Goal: Task Accomplishment & Management: Complete application form

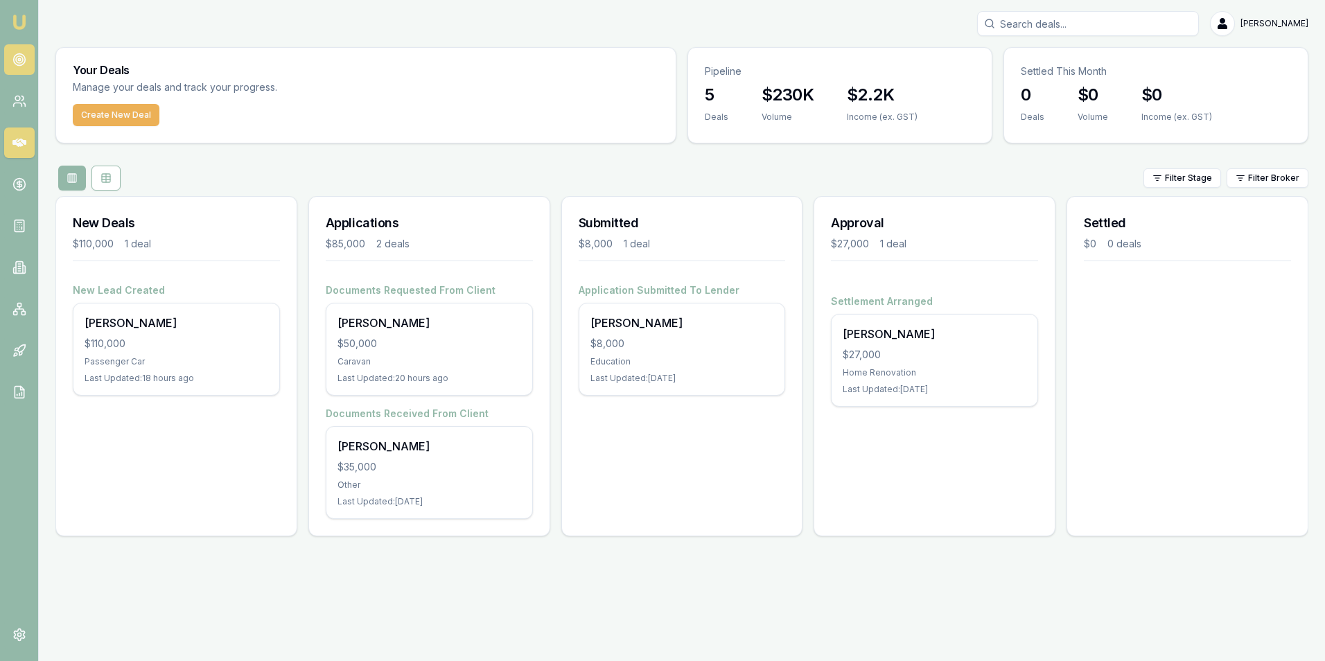
click at [19, 60] on icon at bounding box center [19, 60] width 14 height 14
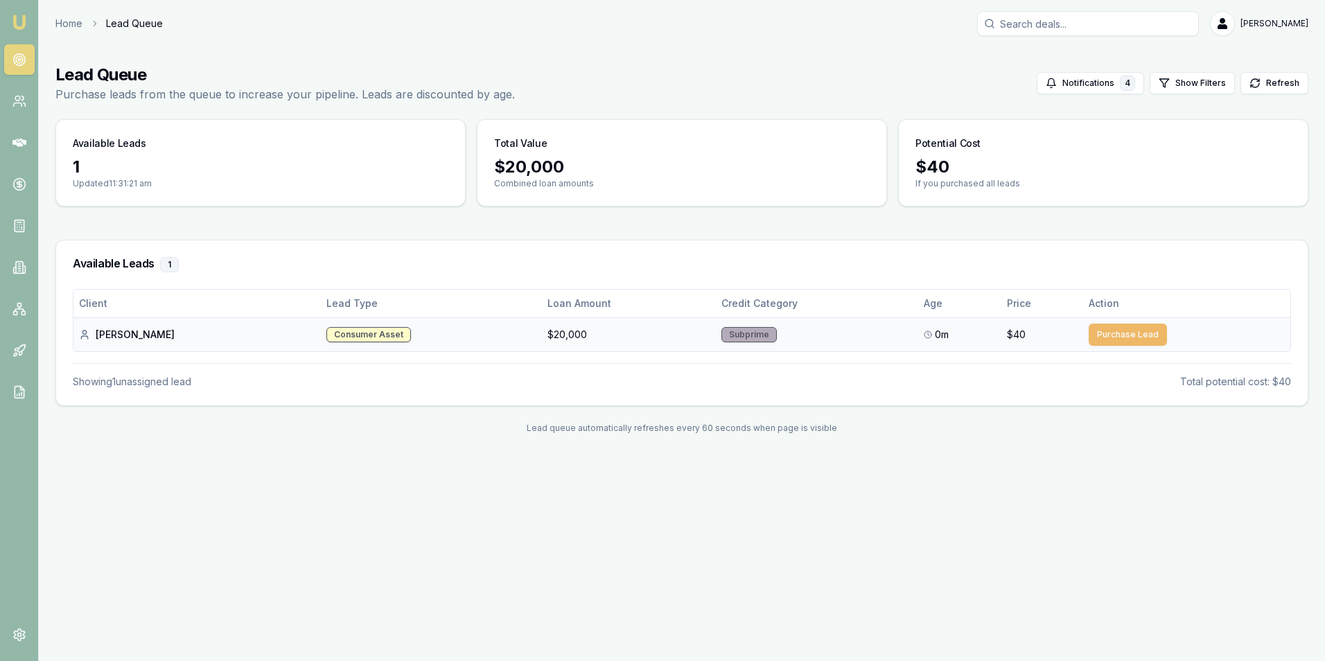
click at [1101, 335] on button "Purchase Lead" at bounding box center [1128, 335] width 78 height 22
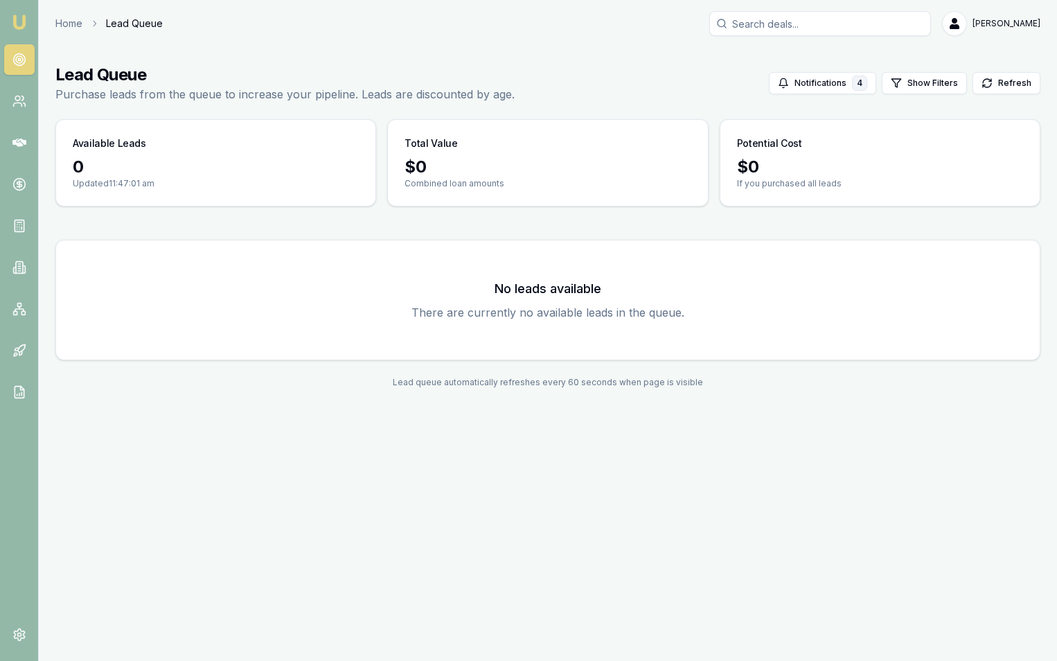
click at [19, 60] on icon at bounding box center [19, 60] width 14 height 14
click at [20, 101] on icon at bounding box center [19, 101] width 14 height 14
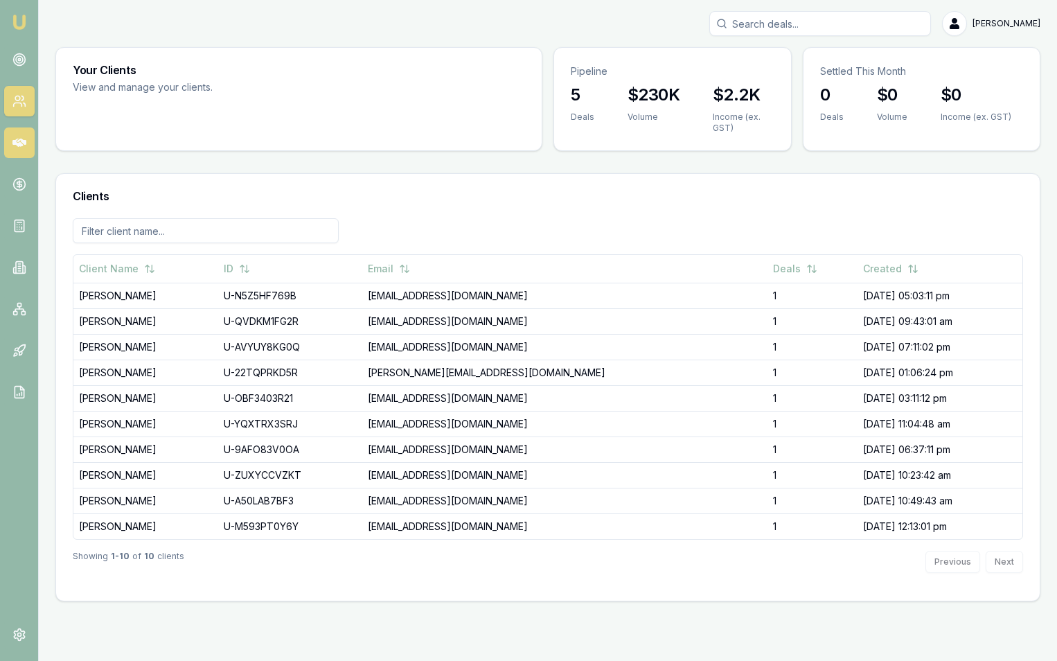
click at [18, 140] on icon at bounding box center [19, 143] width 14 height 8
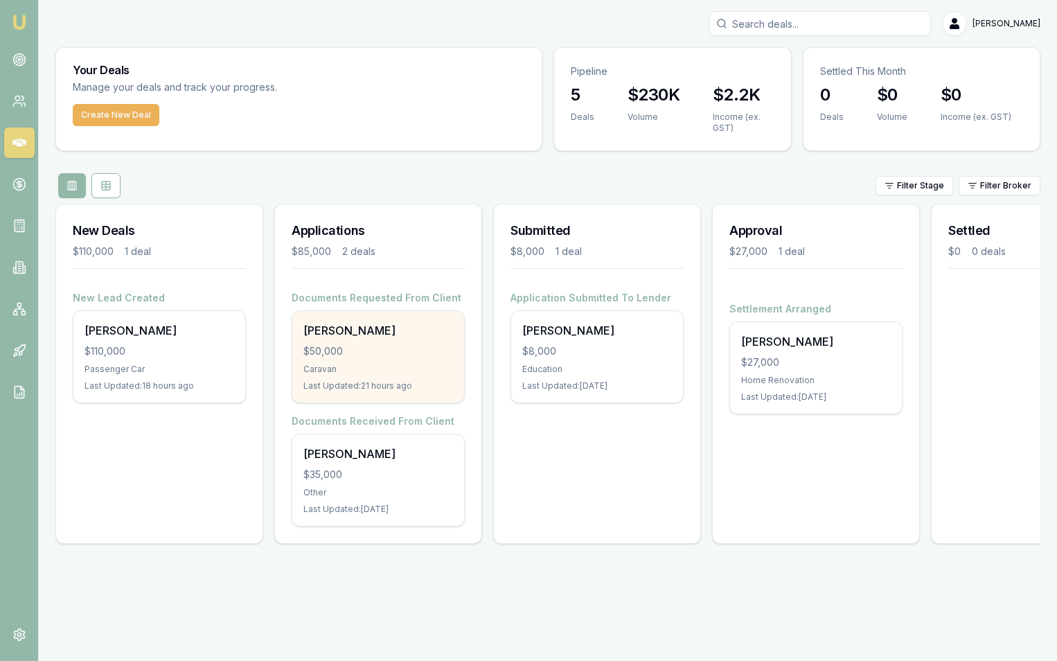
click at [349, 347] on div "$50,000" at bounding box center [378, 351] width 150 height 14
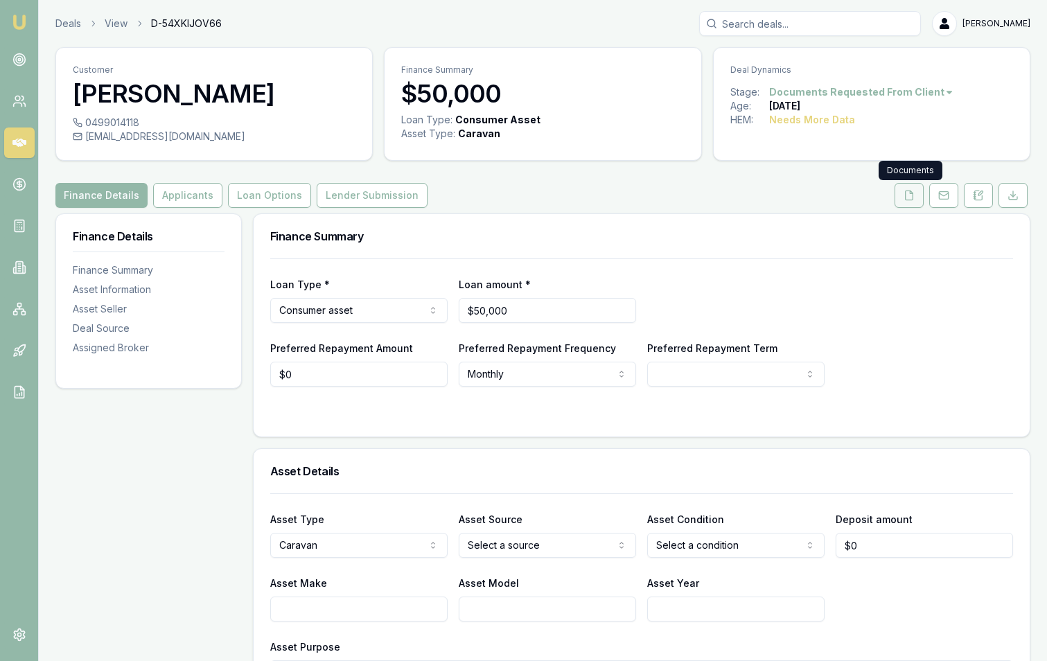
click at [904, 193] on icon at bounding box center [909, 195] width 11 height 11
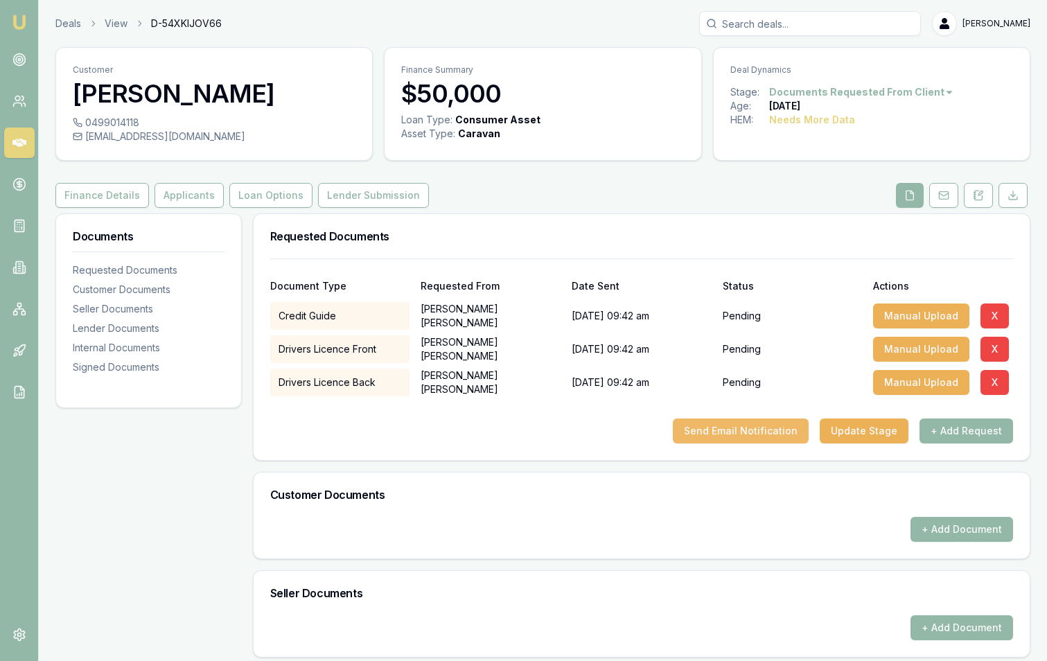
click at [753, 428] on button "Send Email Notification" at bounding box center [741, 431] width 136 height 25
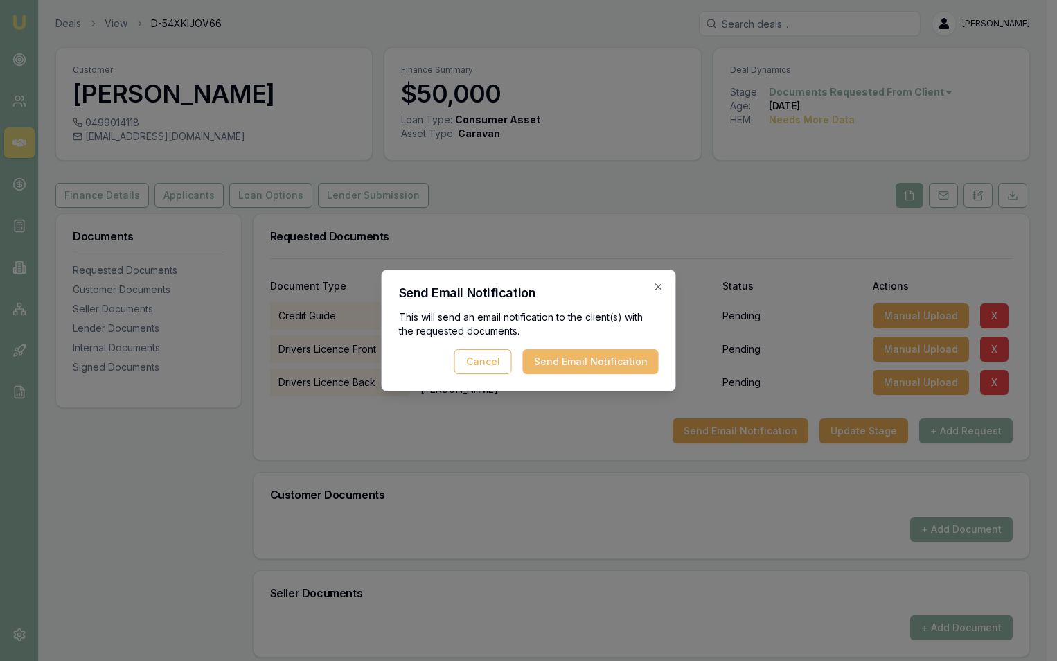
click at [564, 359] on button "Send Email Notification" at bounding box center [591, 361] width 136 height 25
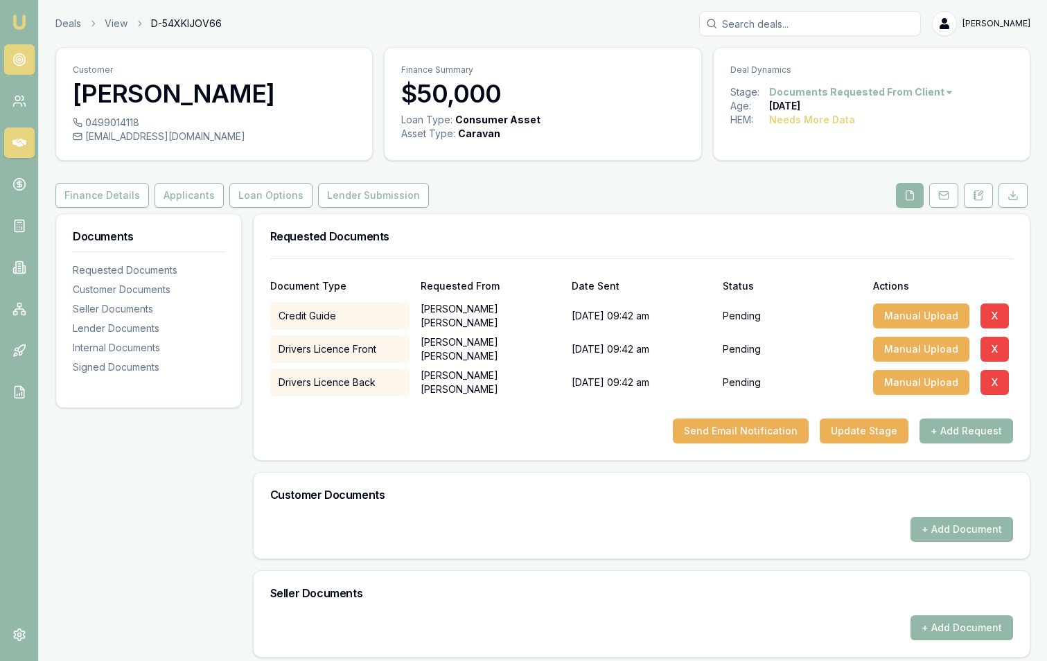
click at [19, 54] on circle at bounding box center [19, 60] width 12 height 12
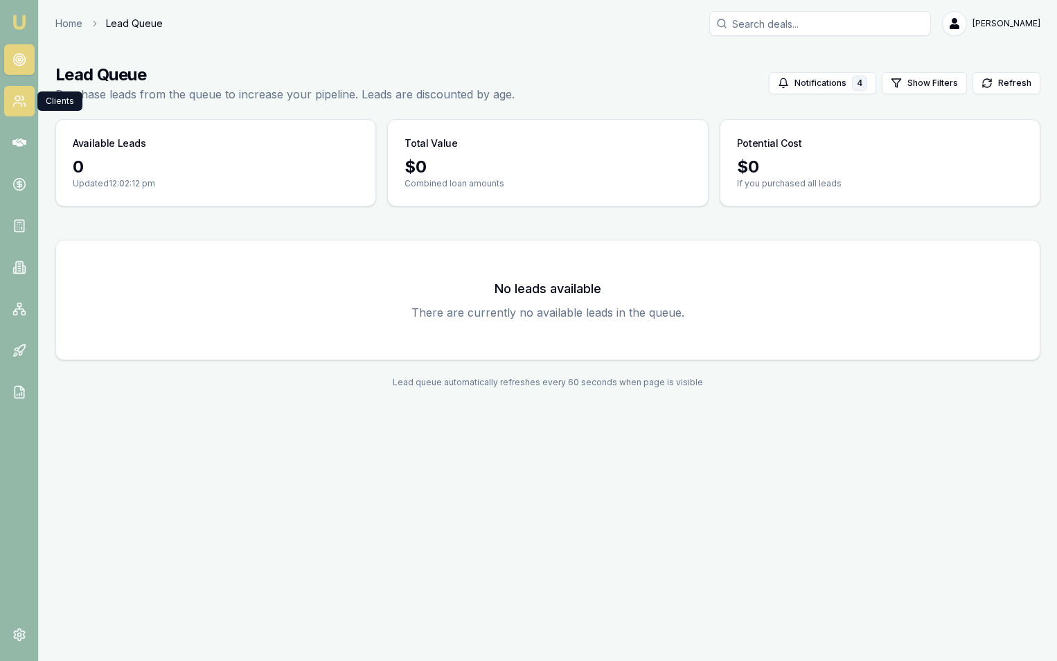
click at [21, 101] on icon at bounding box center [19, 101] width 14 height 14
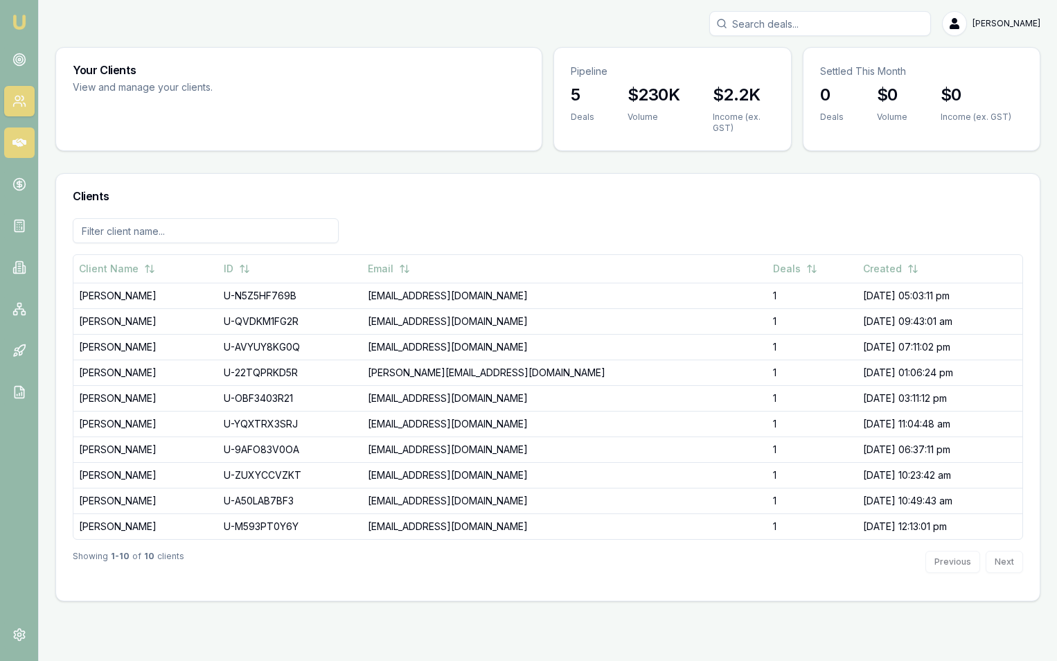
click at [22, 143] on icon at bounding box center [19, 143] width 14 height 8
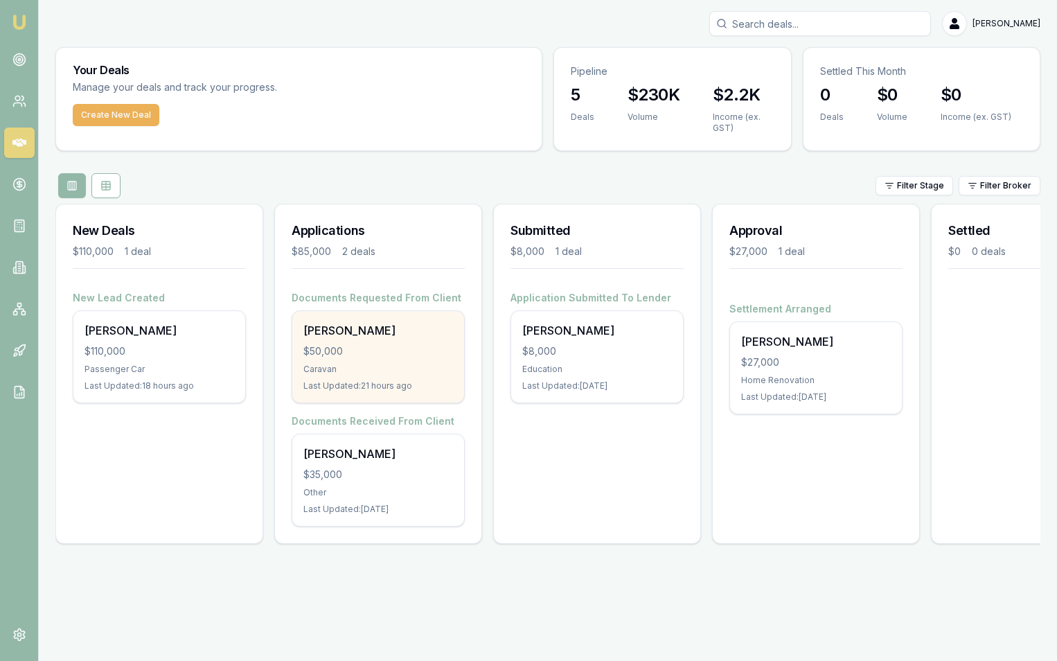
click at [345, 364] on div "Caravan" at bounding box center [378, 369] width 150 height 11
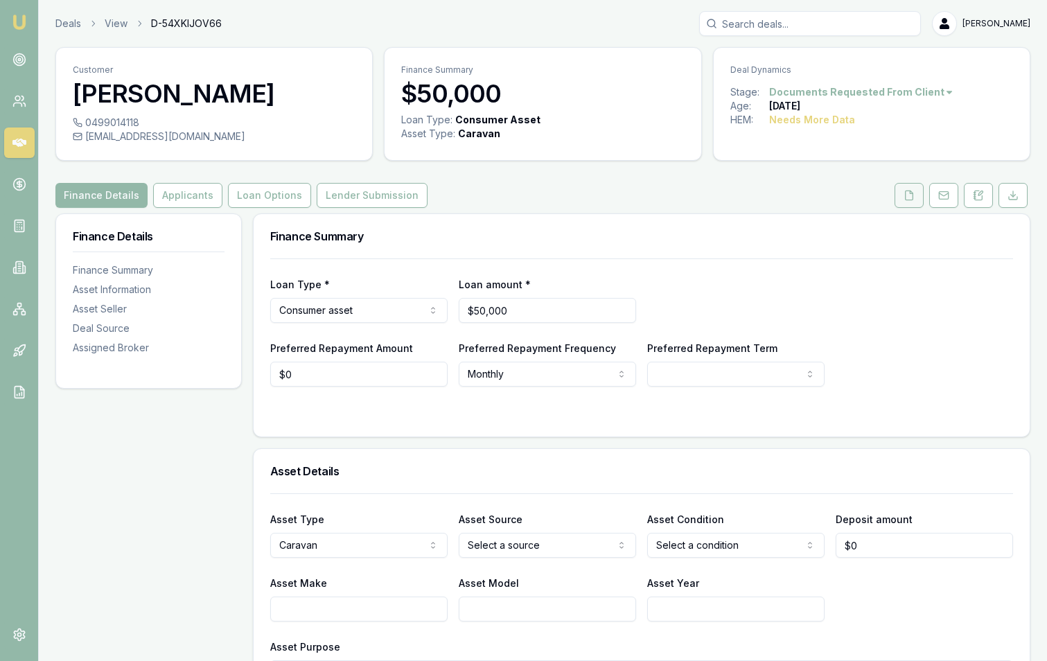
click at [901, 195] on button at bounding box center [909, 195] width 29 height 25
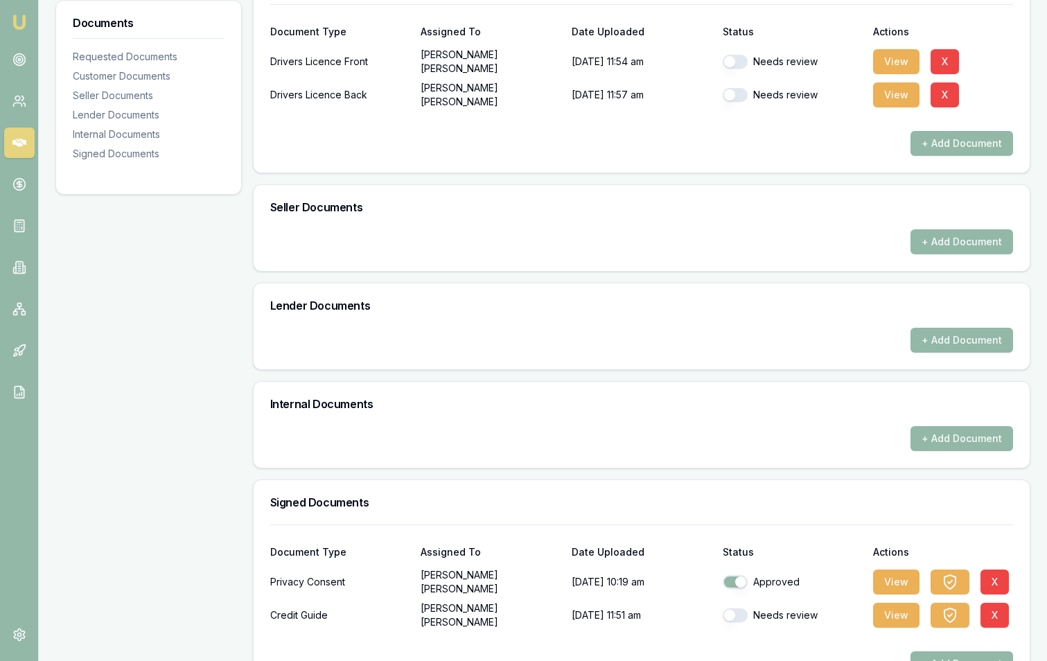
scroll to position [419, 0]
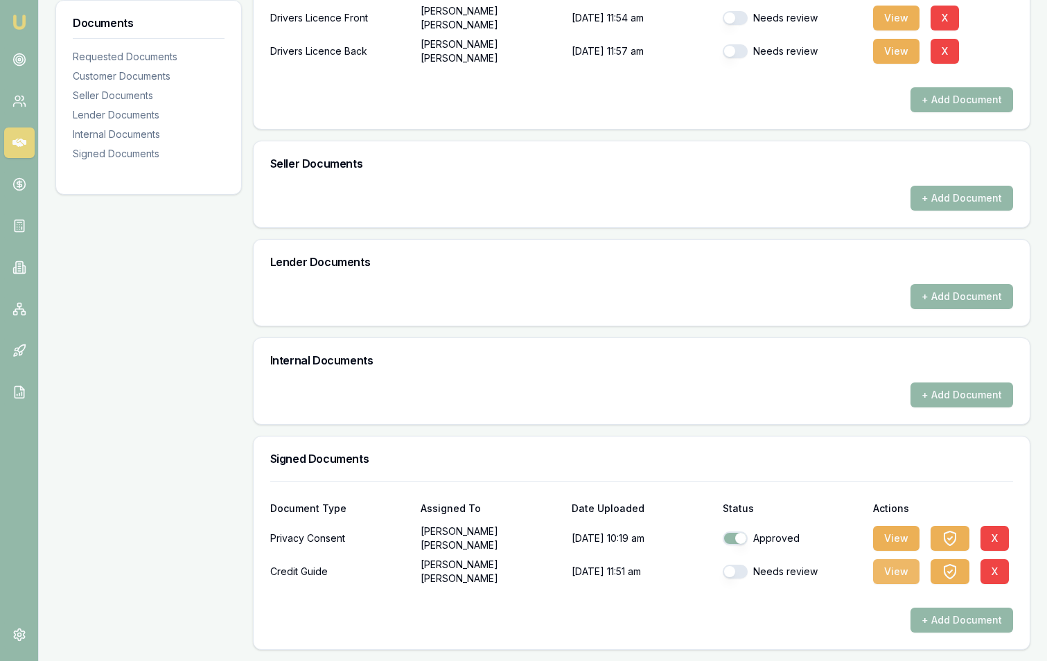
click at [890, 570] on button "View" at bounding box center [896, 571] width 46 height 25
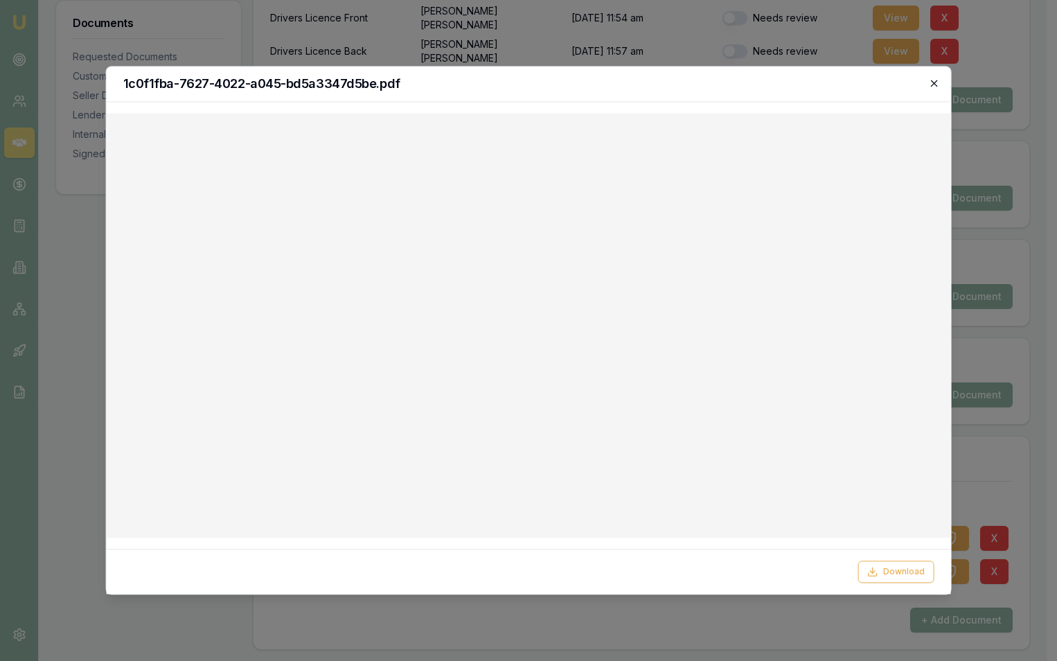
click at [932, 84] on icon "button" at bounding box center [934, 83] width 11 height 11
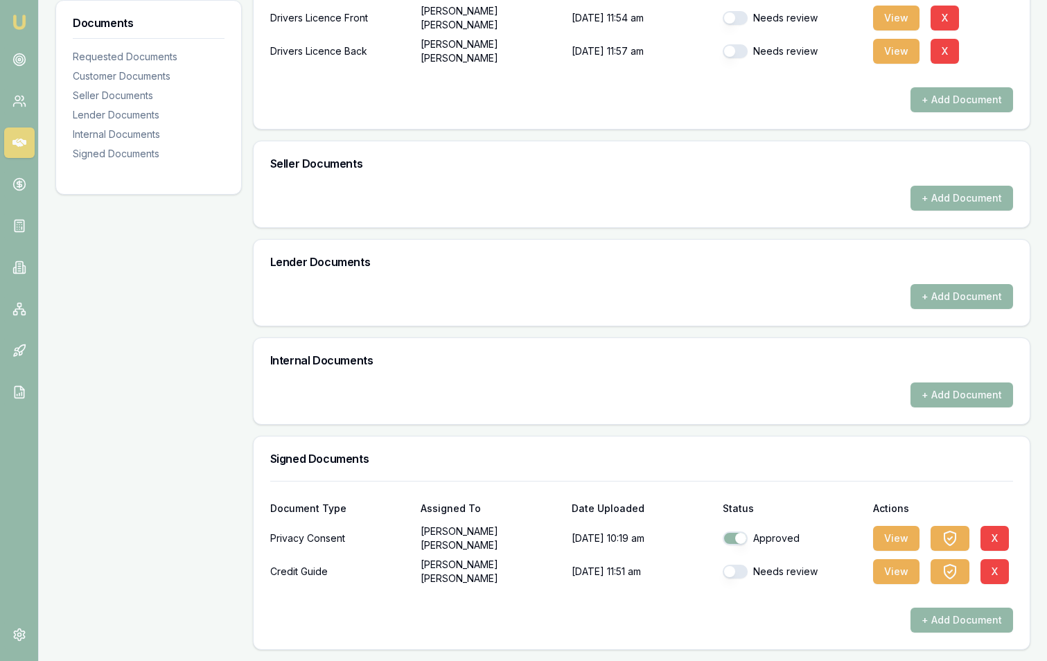
click at [741, 574] on button "button" at bounding box center [735, 572] width 25 height 14
checkbox input "true"
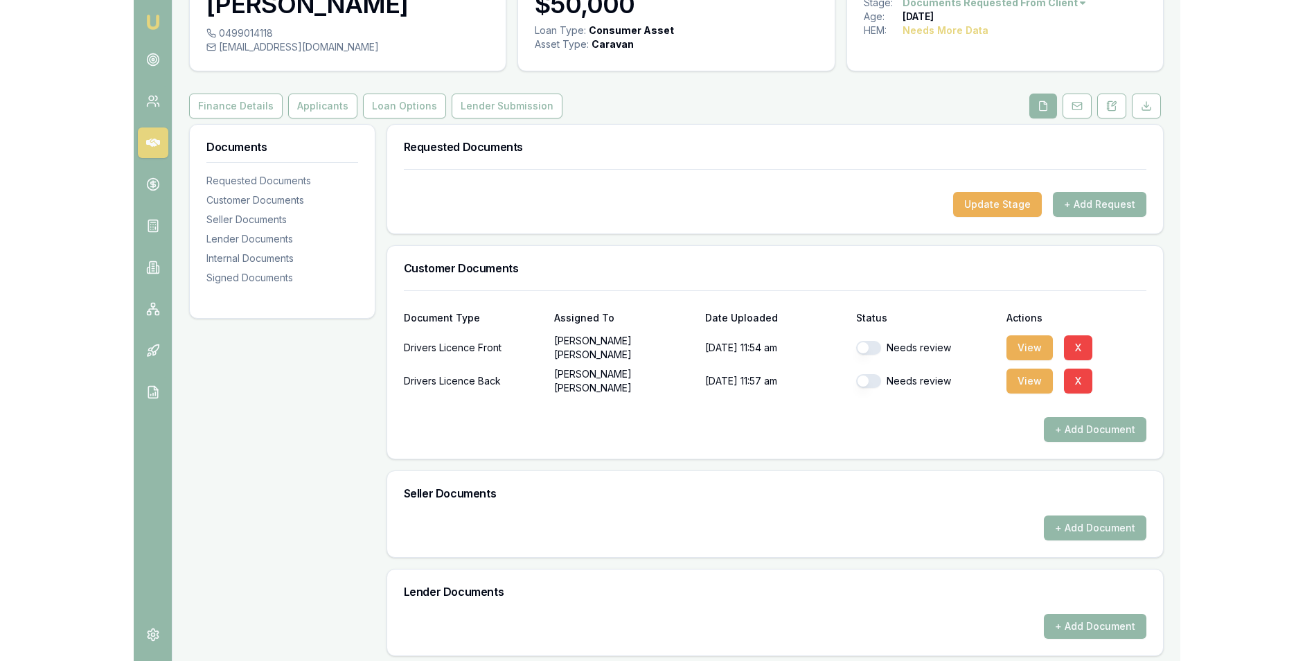
scroll to position [73, 0]
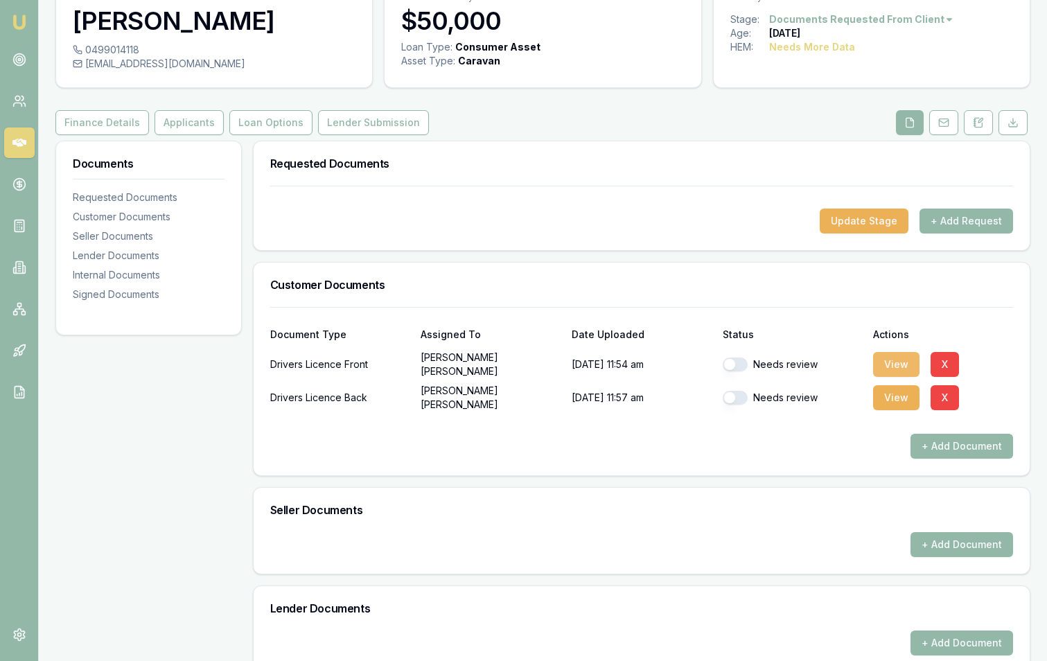
click at [886, 364] on button "View" at bounding box center [896, 364] width 46 height 25
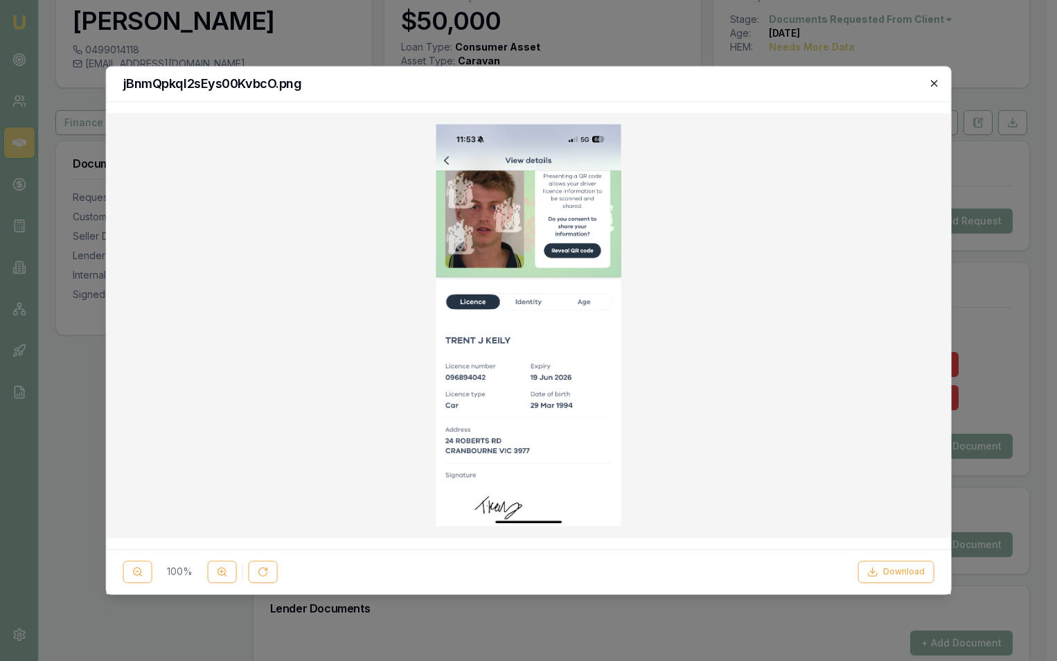
click at [931, 86] on icon "button" at bounding box center [934, 83] width 11 height 11
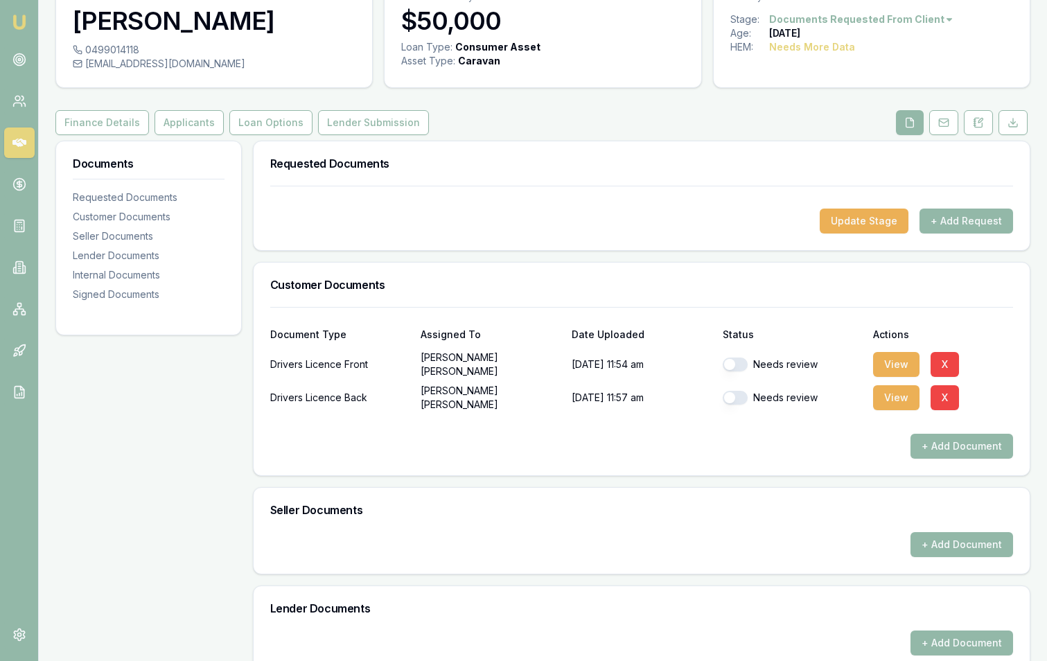
click at [741, 368] on button "button" at bounding box center [735, 365] width 25 height 14
click at [884, 394] on button "View" at bounding box center [896, 397] width 46 height 25
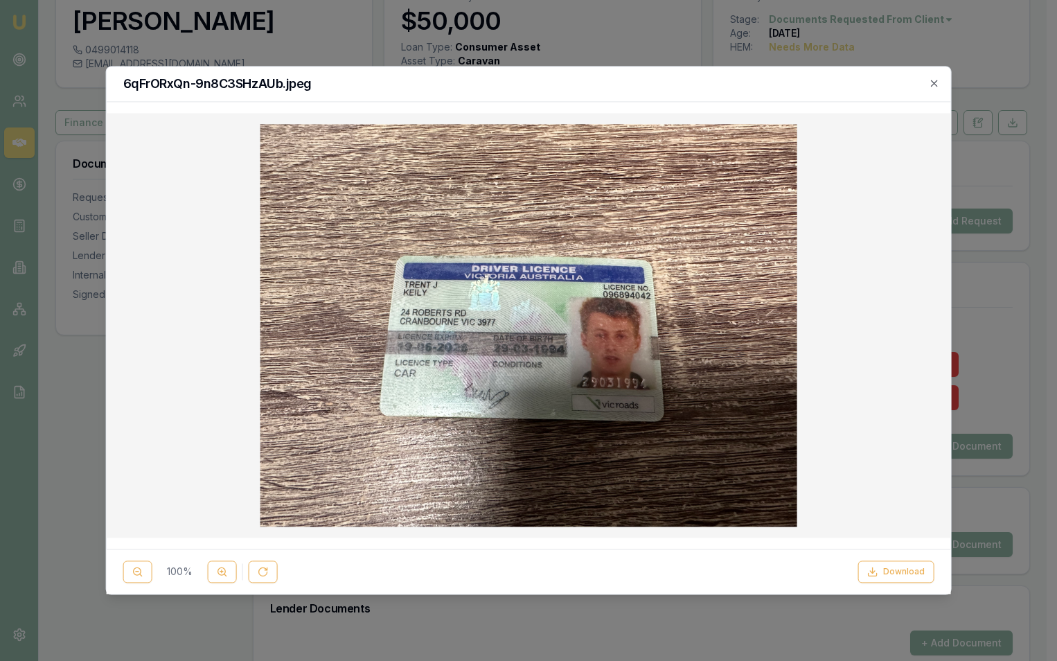
checkbox input "false"
checkbox input "true"
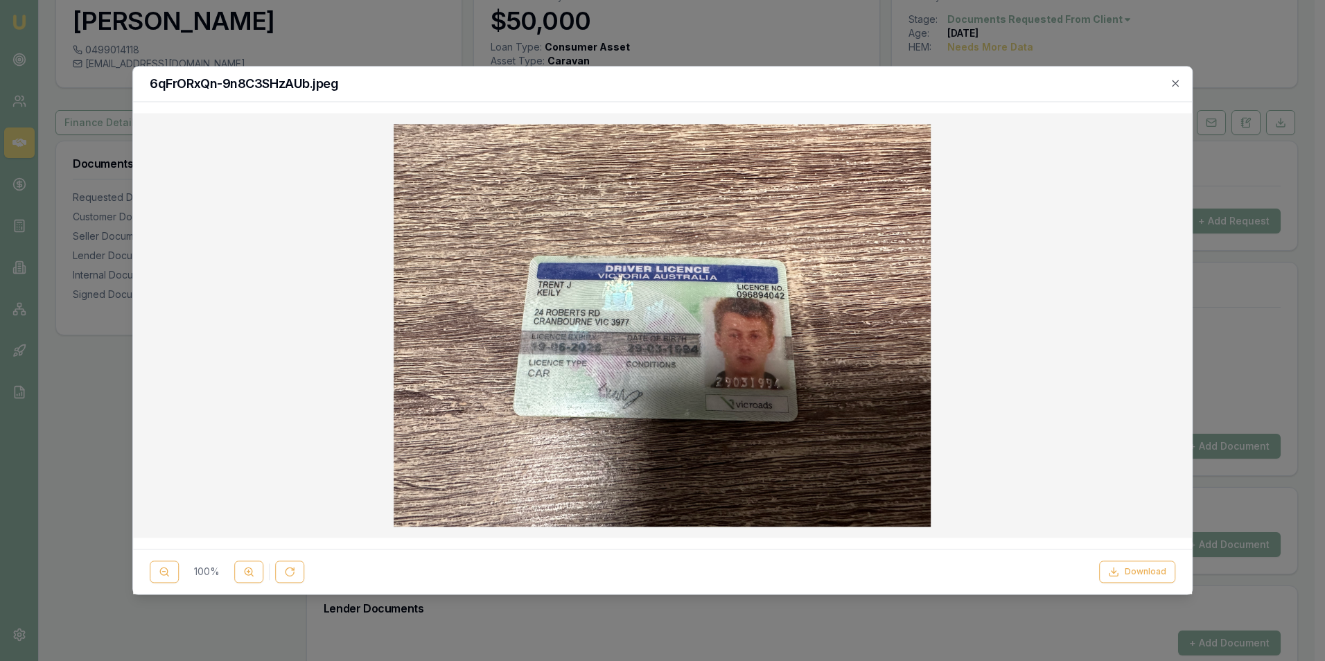
click at [1057, 82] on icon "button" at bounding box center [1175, 83] width 11 height 11
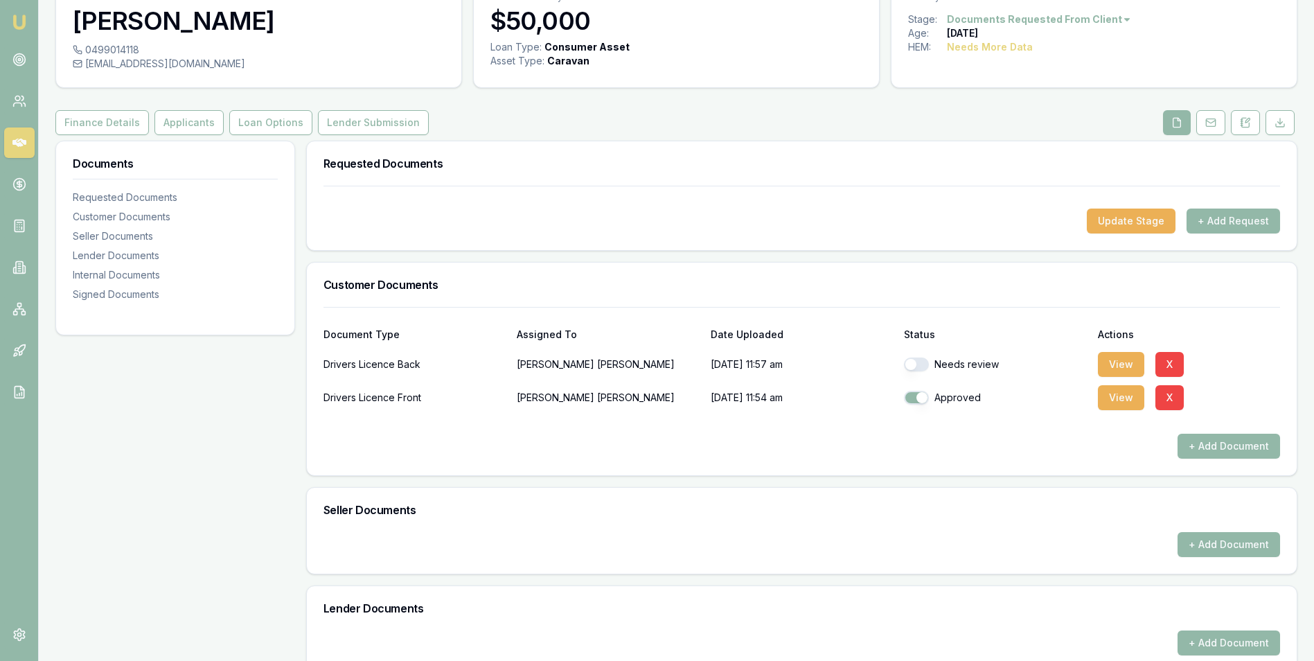
click at [926, 364] on button "button" at bounding box center [916, 365] width 25 height 14
checkbox input "true"
click at [1057, 389] on button "View" at bounding box center [1121, 397] width 46 height 25
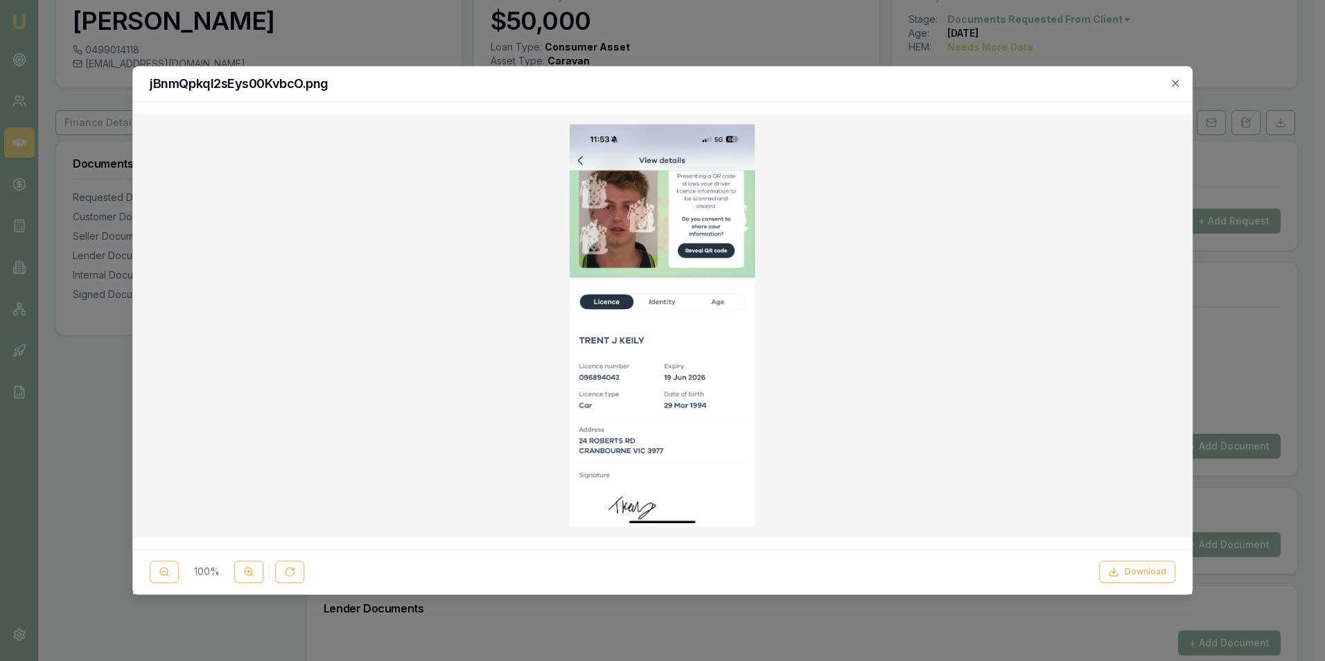
click at [714, 337] on img at bounding box center [662, 325] width 185 height 403
drag, startPoint x: 1177, startPoint y: 80, endPoint x: 1167, endPoint y: 89, distance: 13.2
click at [1057, 80] on icon "button" at bounding box center [1175, 83] width 11 height 11
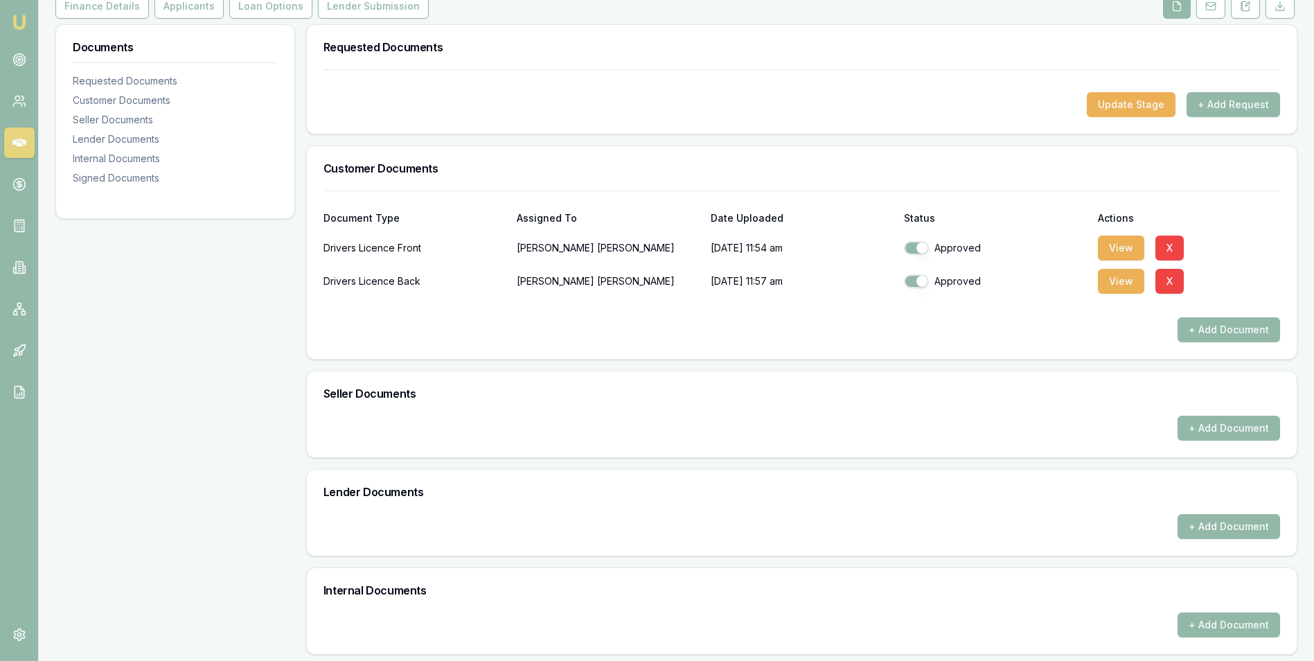
scroll to position [208, 0]
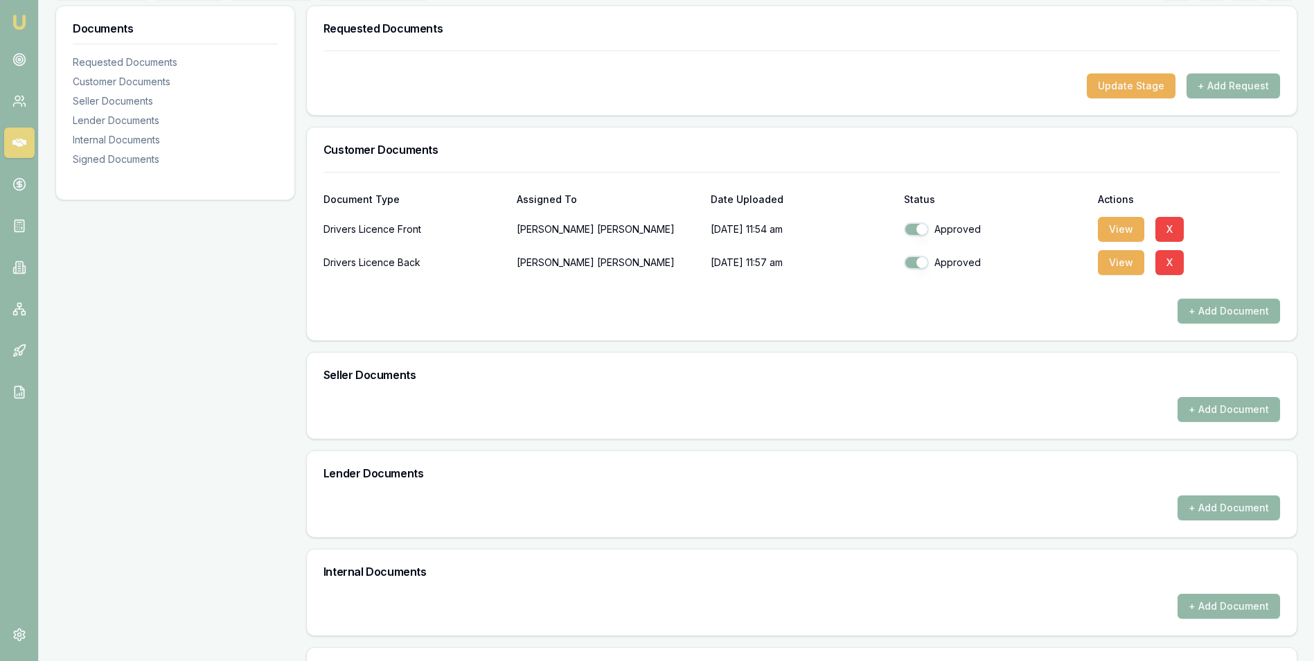
click at [1057, 307] on button "+ Add Document" at bounding box center [1229, 311] width 103 height 25
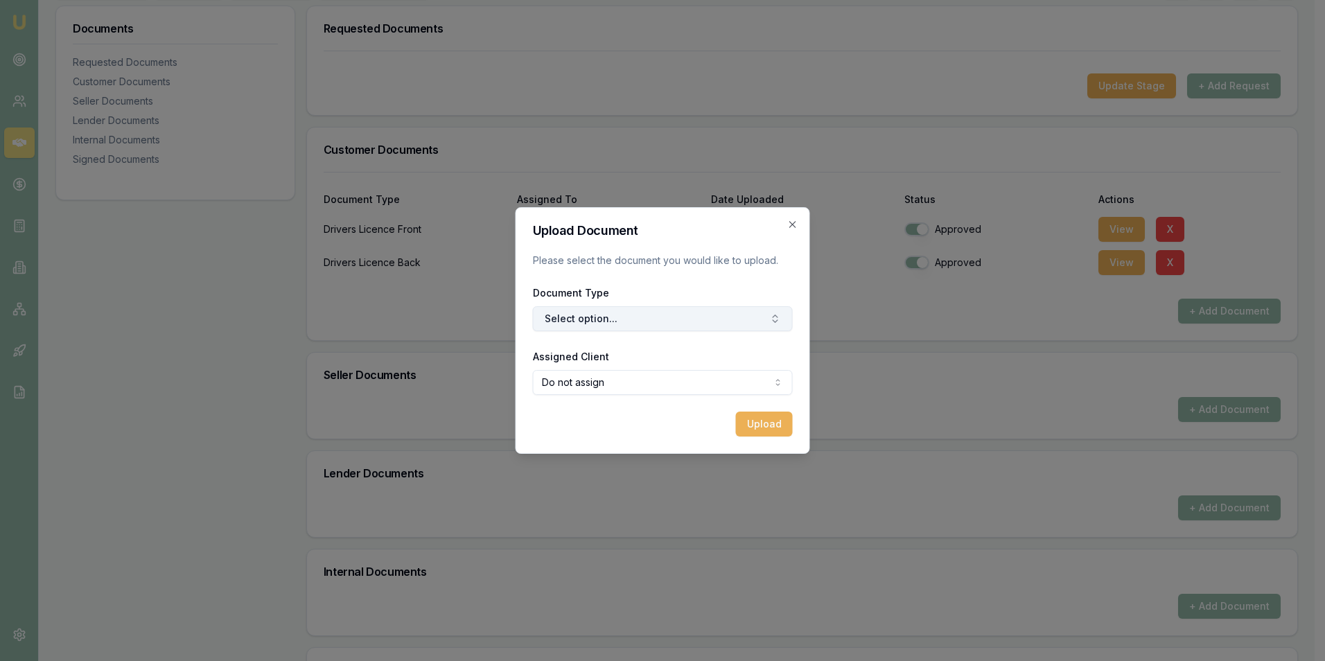
click at [673, 323] on button "Select option..." at bounding box center [663, 318] width 260 height 25
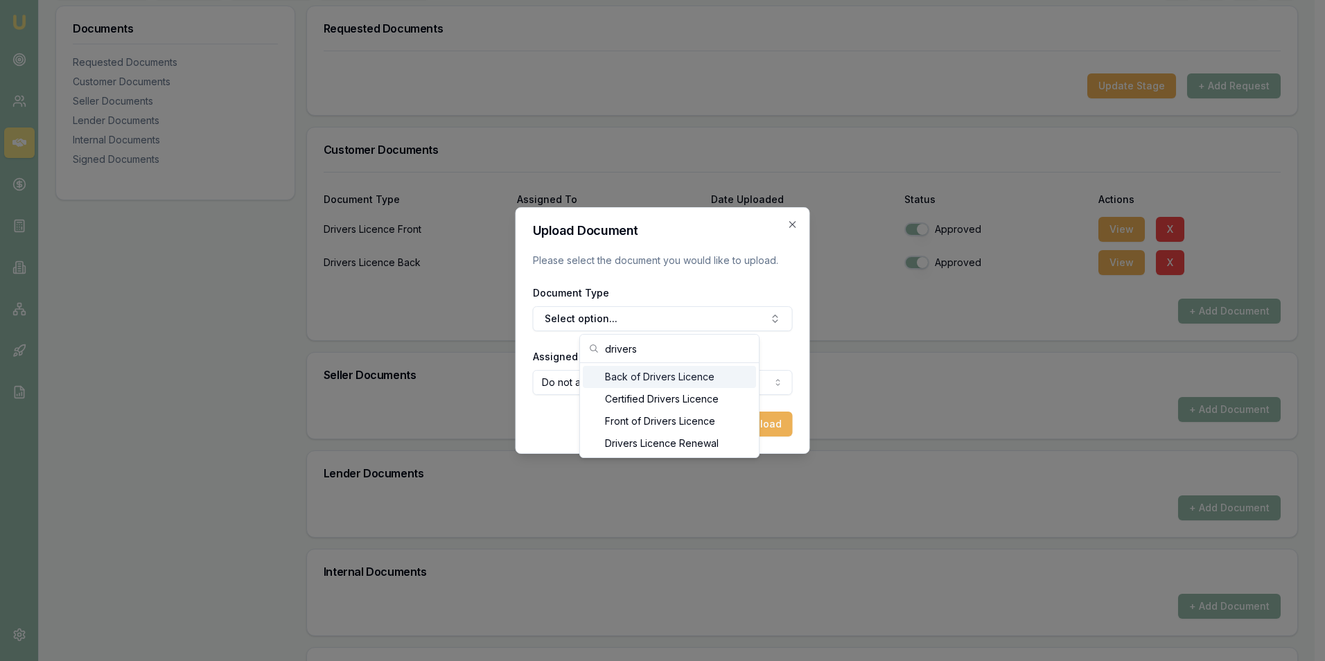
type input "drivers"
click at [665, 376] on div "Back of Drivers Licence" at bounding box center [669, 377] width 173 height 22
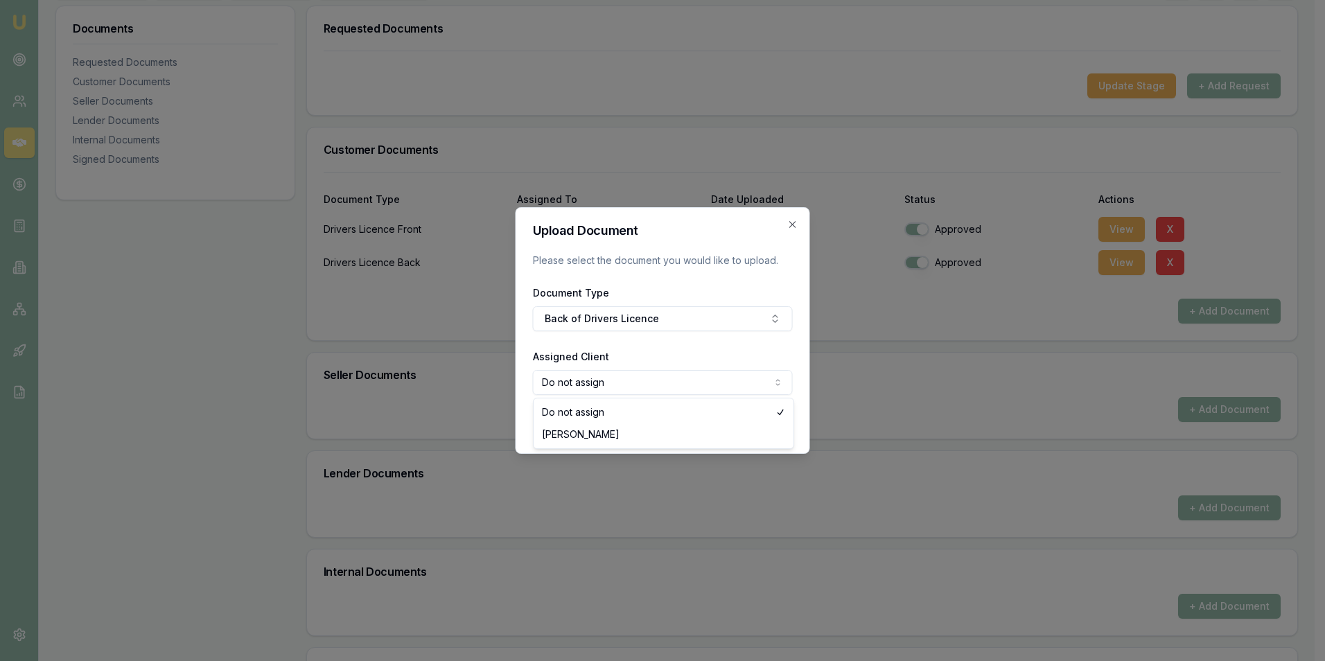
click at [671, 382] on body "Emu Broker Deals View D-54XKIJOV66 Adam Howell Toggle Menu Customer Trent Keily…" at bounding box center [657, 122] width 1314 height 661
select select "U-QVDKM1FG2R"
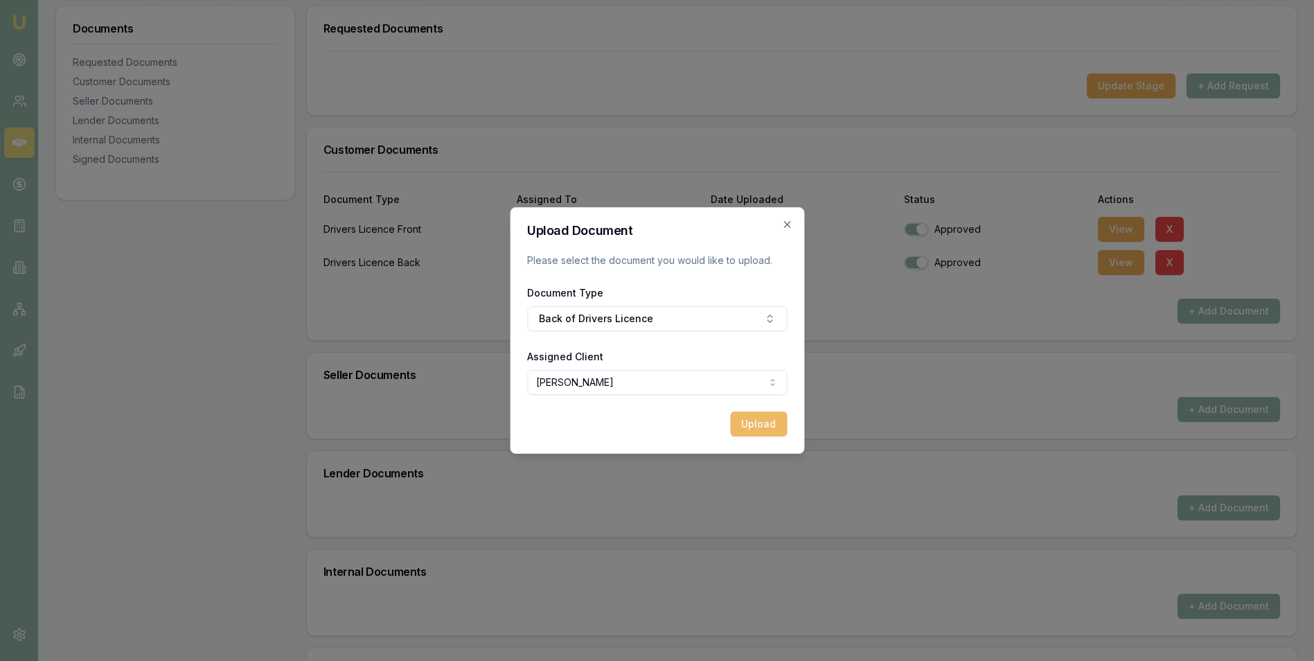
click at [744, 421] on button "Upload" at bounding box center [758, 424] width 57 height 25
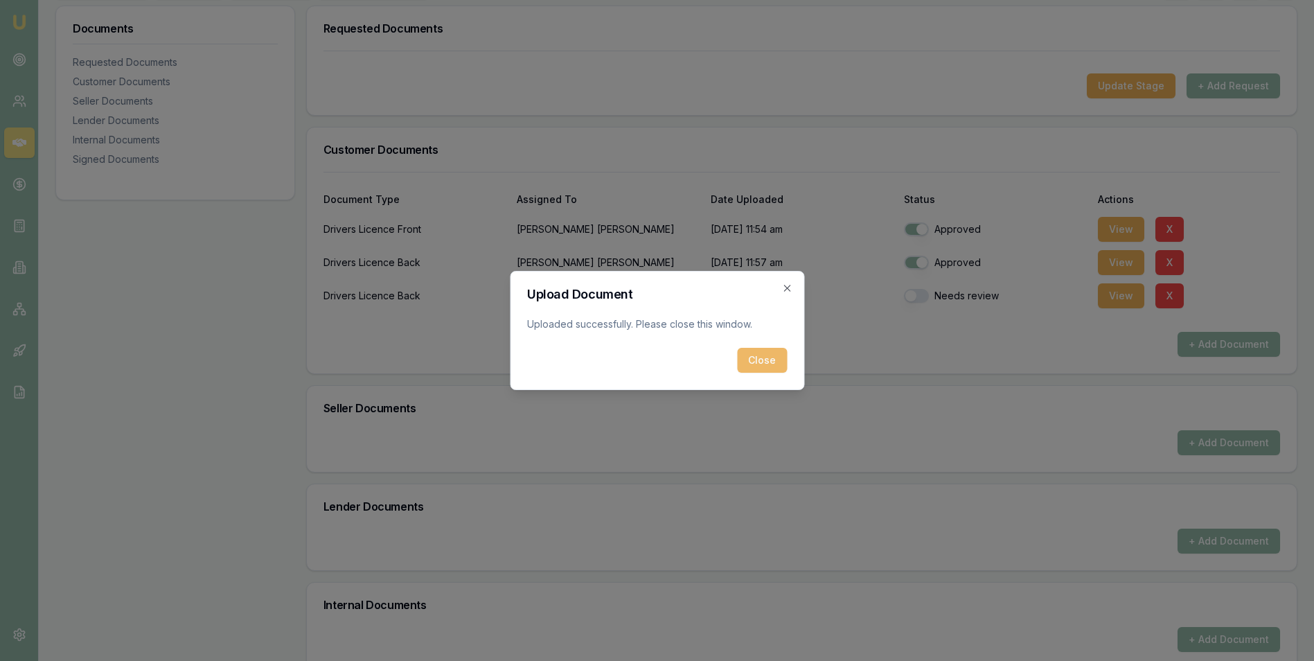
click at [757, 360] on button "Close" at bounding box center [762, 360] width 50 height 25
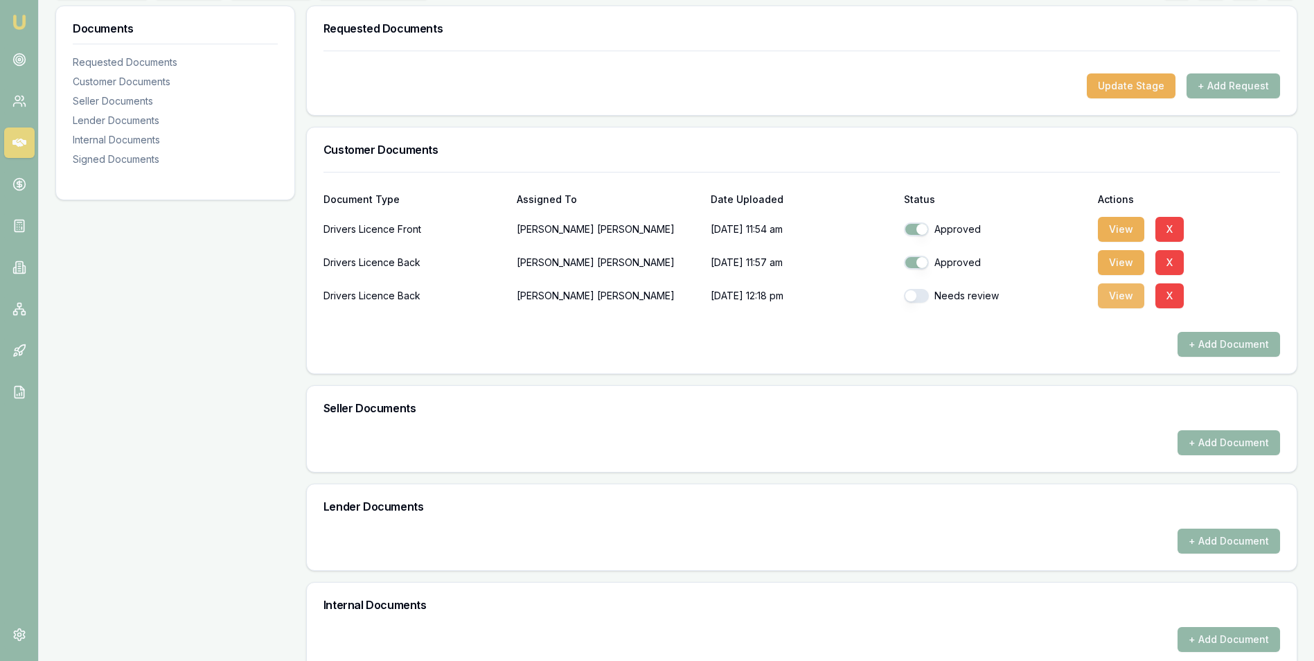
click at [1057, 289] on button "View" at bounding box center [1121, 295] width 46 height 25
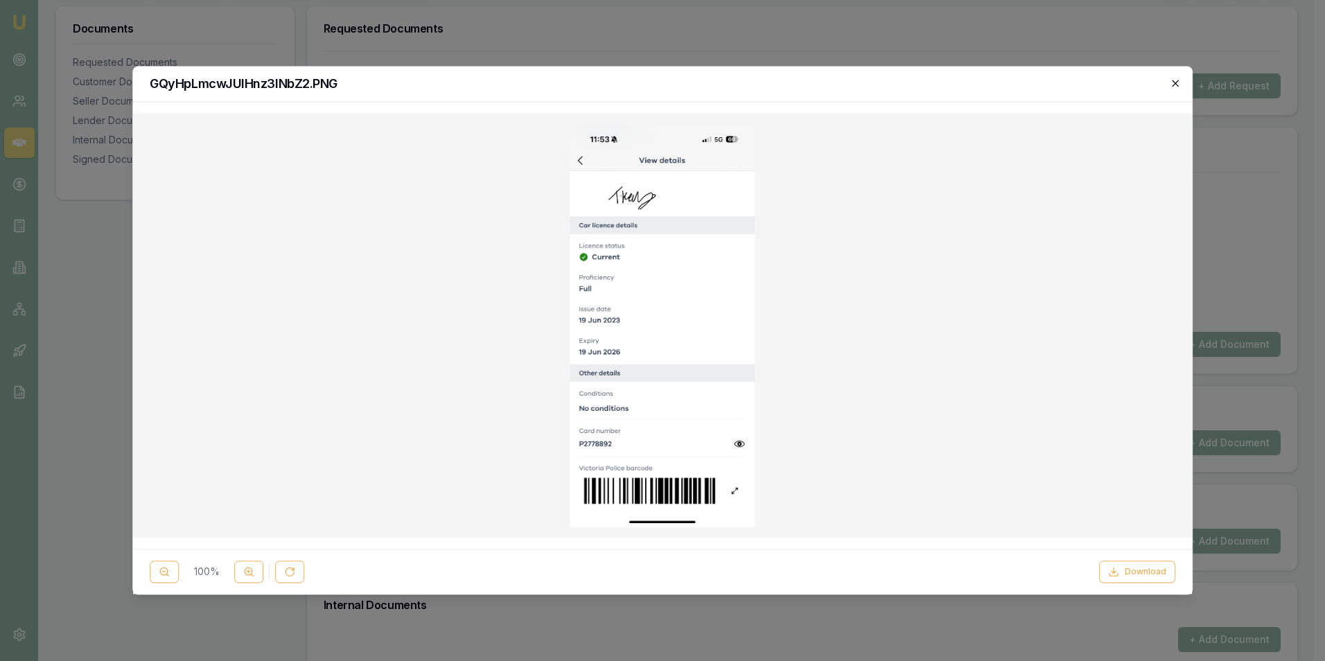
click at [1057, 81] on icon "button" at bounding box center [1175, 83] width 11 height 11
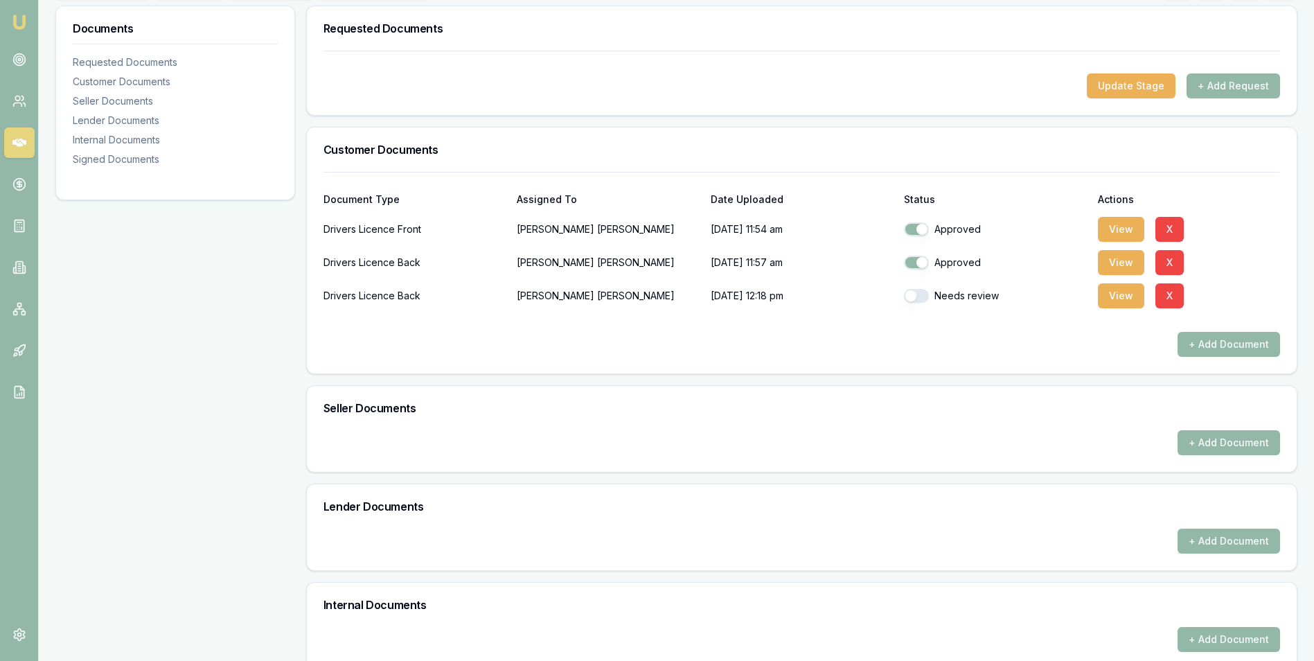
click at [927, 297] on button "button" at bounding box center [916, 296] width 25 height 14
checkbox input "true"
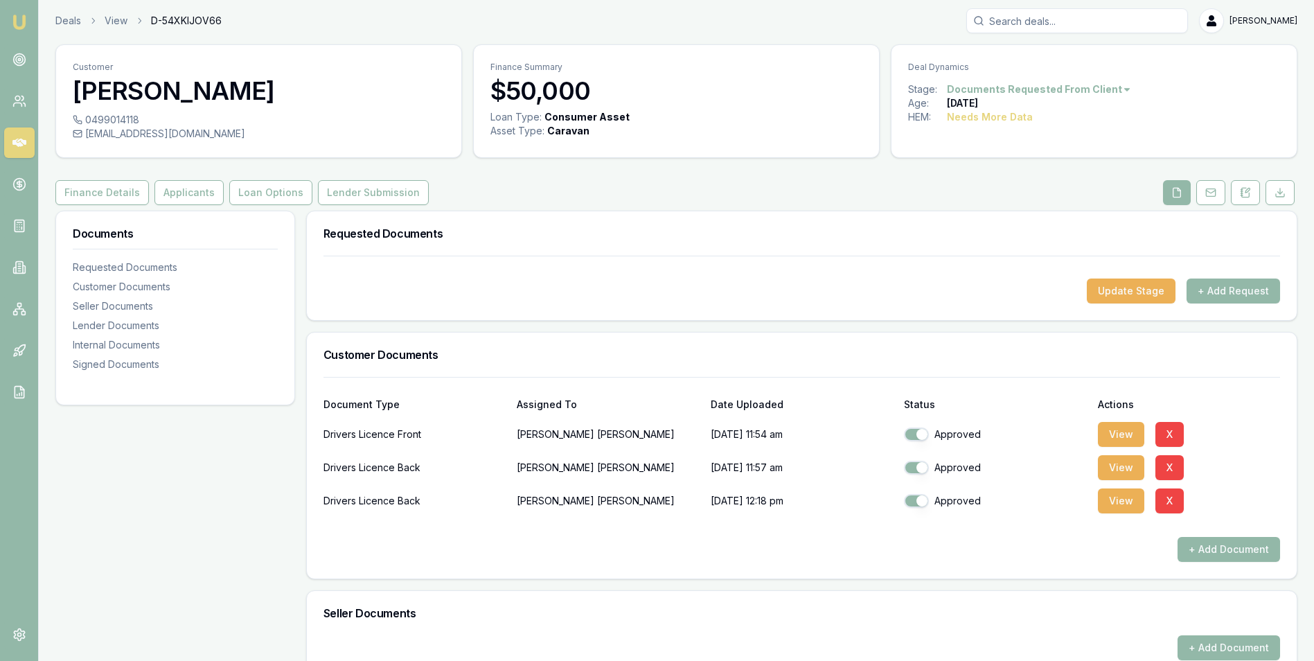
scroll to position [0, 0]
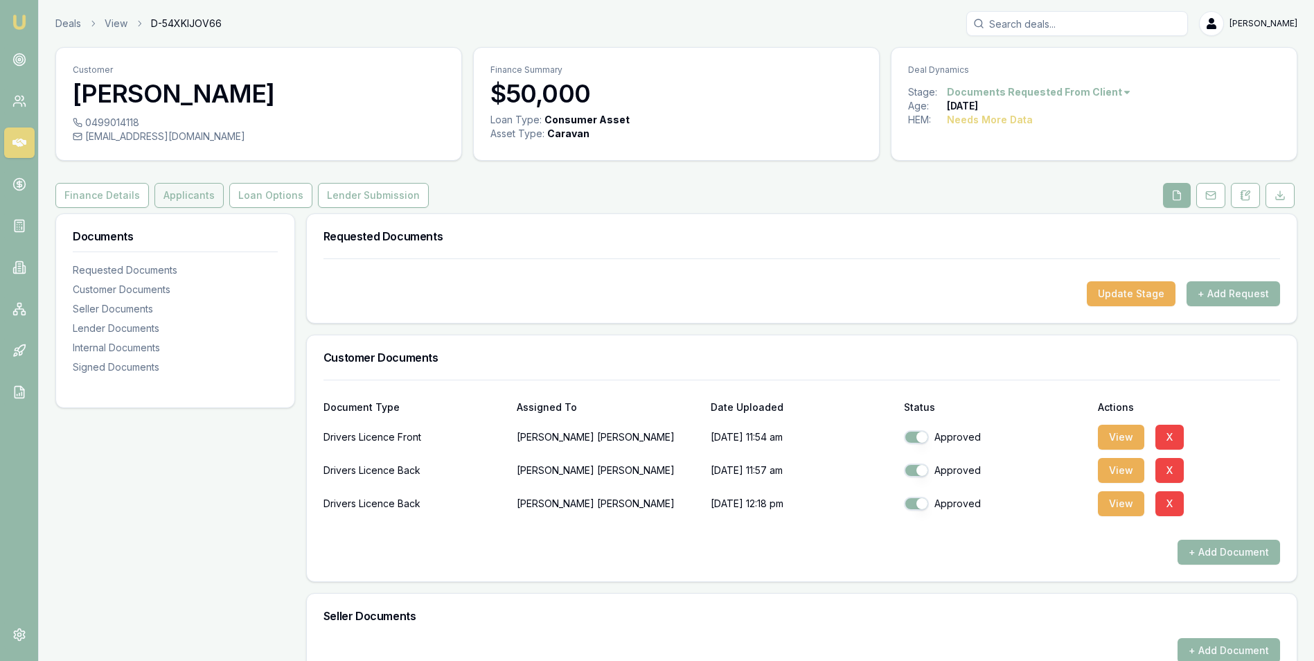
click at [180, 192] on button "Applicants" at bounding box center [189, 195] width 69 height 25
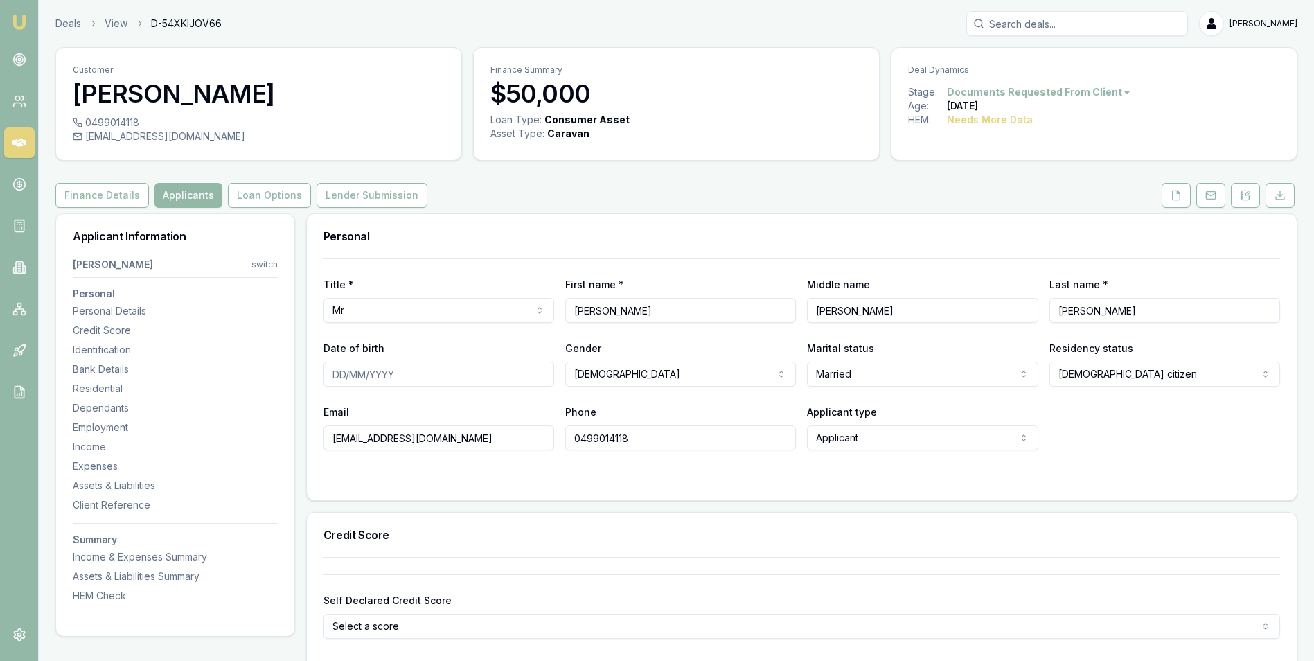
click at [351, 377] on input "Date of birth" at bounding box center [439, 374] width 231 height 25
type input "29/03/1994"
click at [872, 371] on html "Emu Broker Deals View D-54XKIJOV66 Adam Howell Toggle Menu Customer Trent Keily…" at bounding box center [657, 330] width 1314 height 661
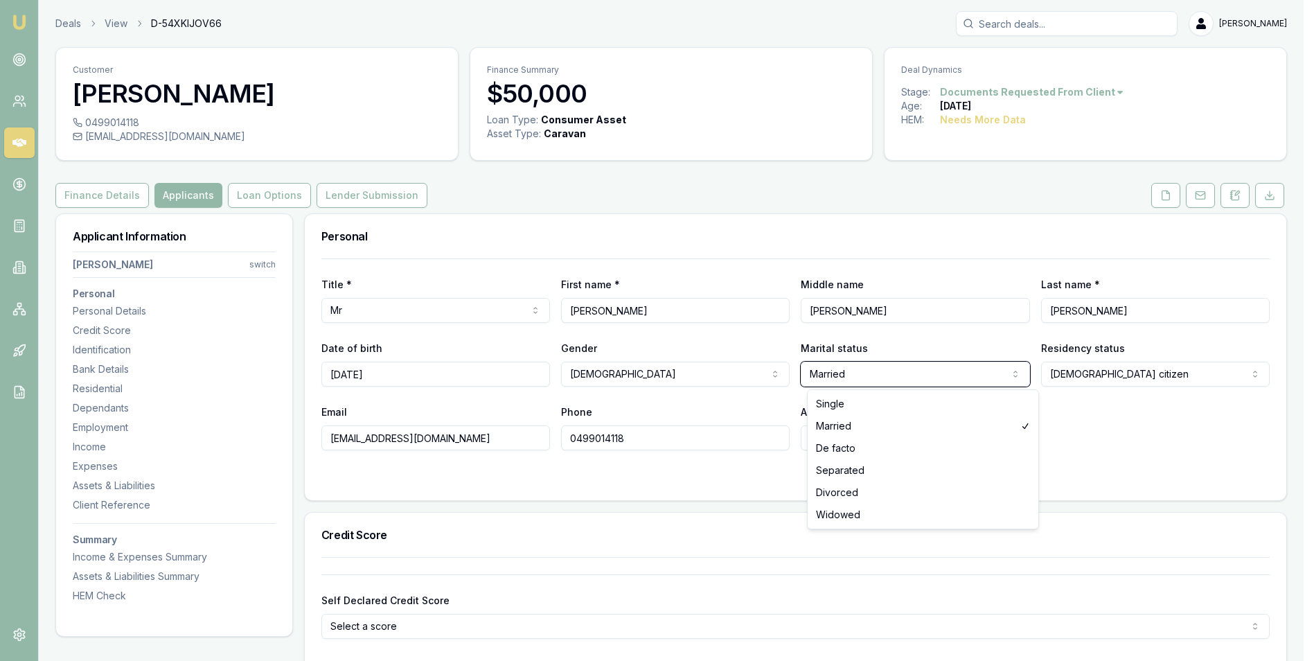
click at [872, 371] on html "Emu Broker Deals View D-54XKIJOV66 Adam Howell Toggle Menu Customer Trent Keily…" at bounding box center [657, 330] width 1314 height 661
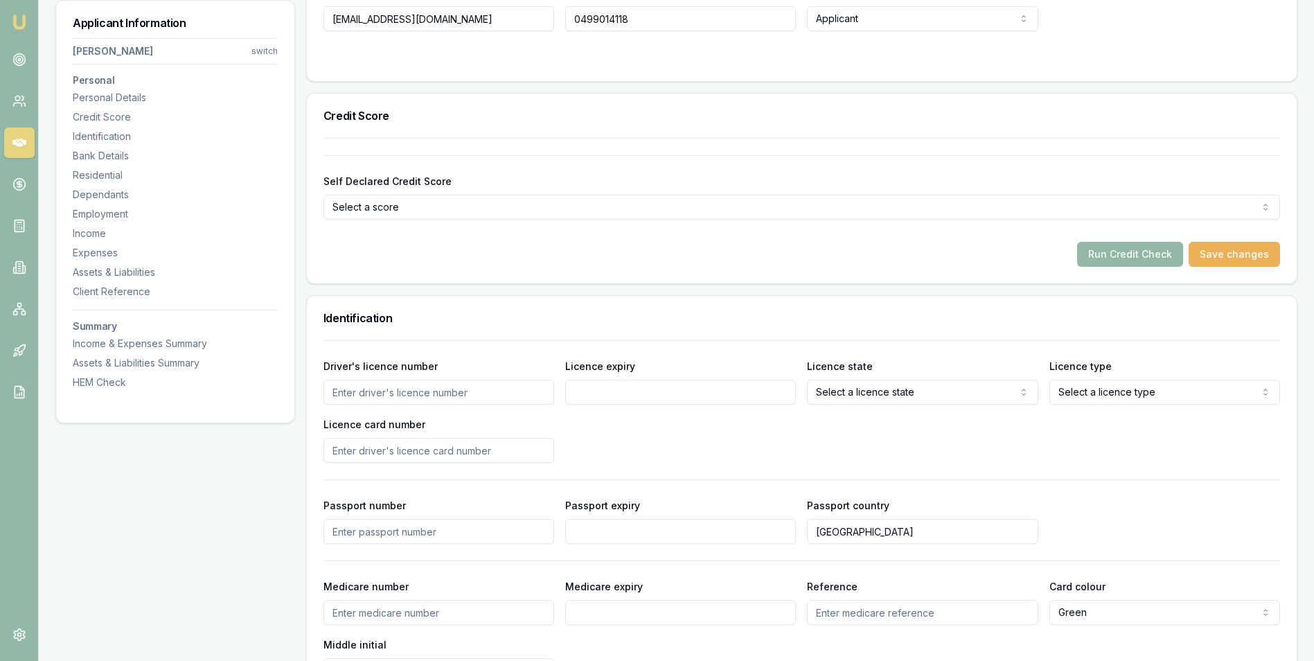
scroll to position [485, 0]
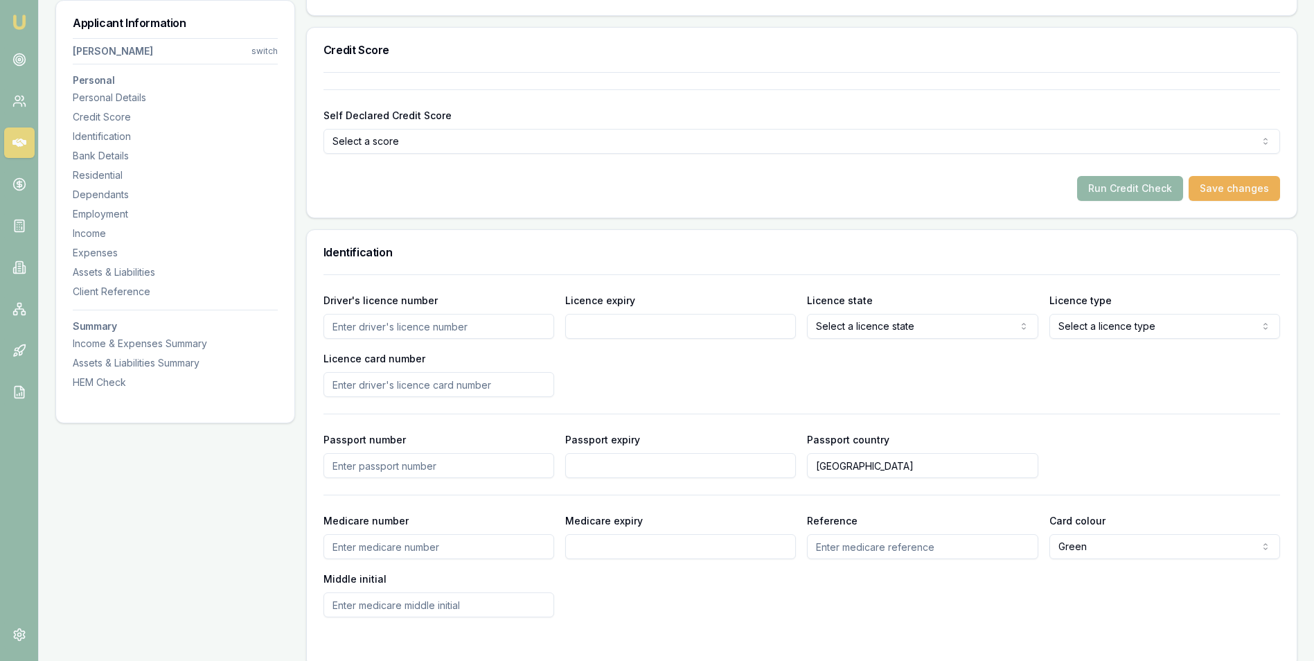
click at [442, 328] on input "Driver's licence number" at bounding box center [439, 326] width 231 height 25
type input "096894042"
click at [591, 330] on input "Licence expiry" at bounding box center [680, 326] width 231 height 25
type input "19/06/2026"
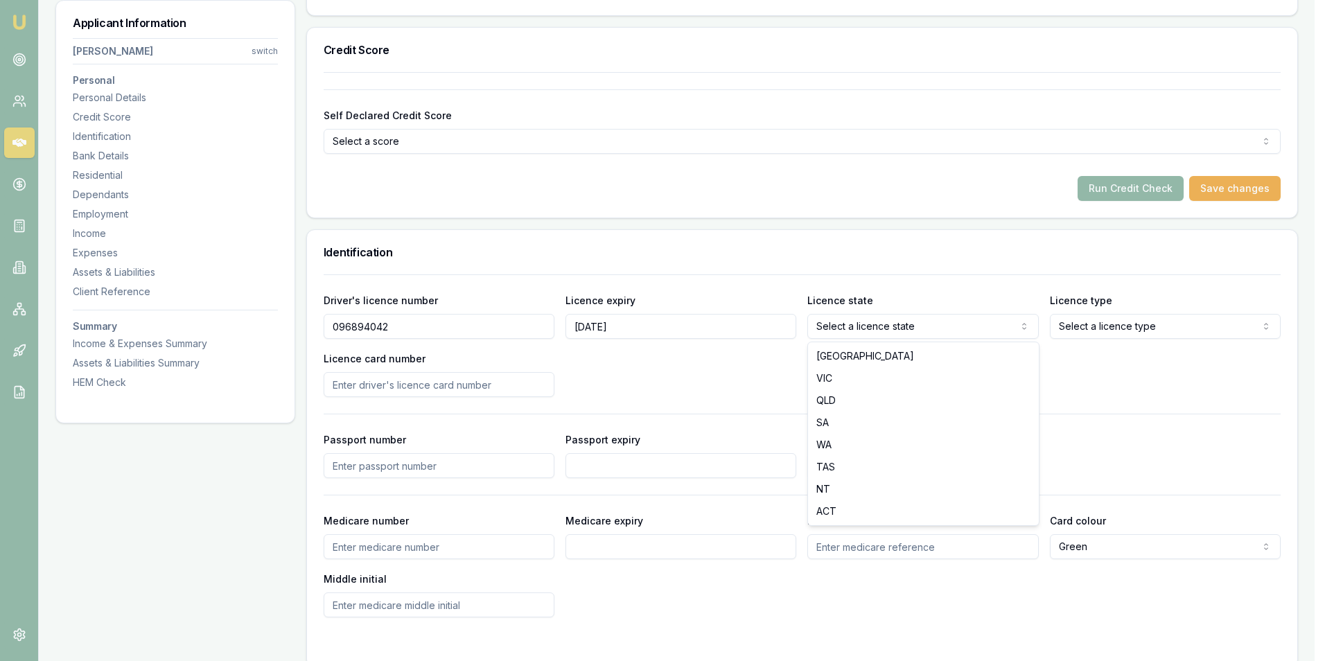
select select "VIC"
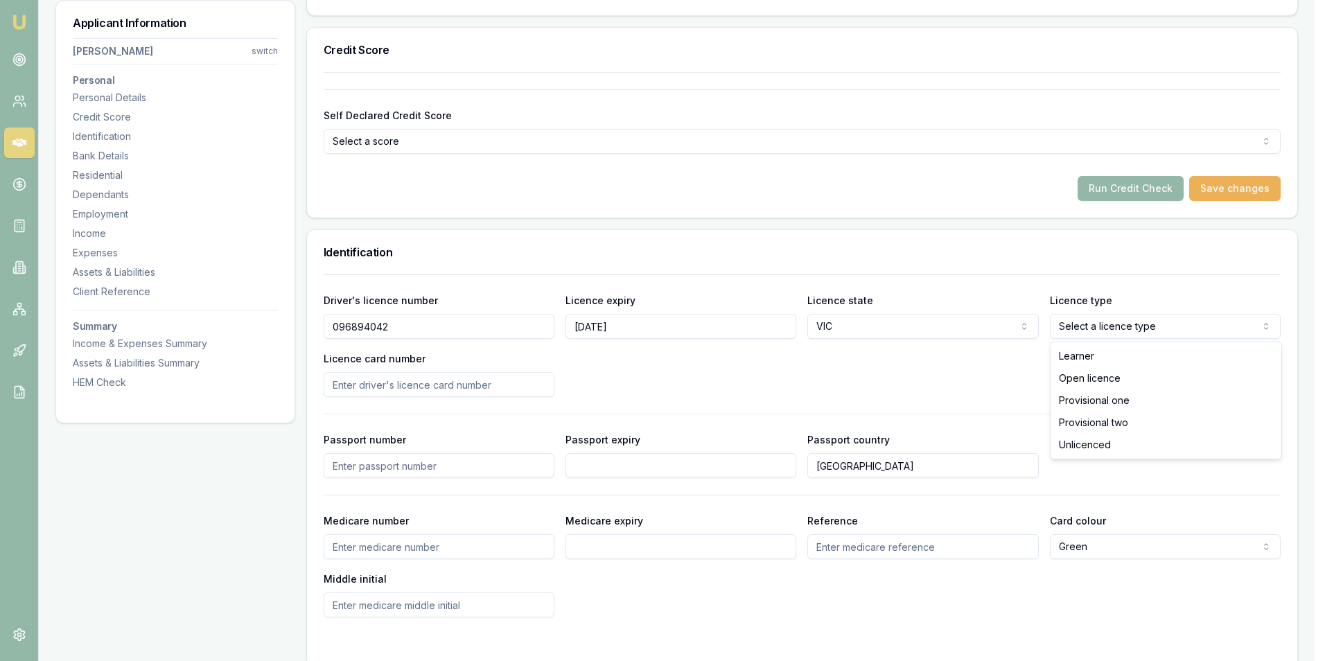
select select "OPEN_LICENCE"
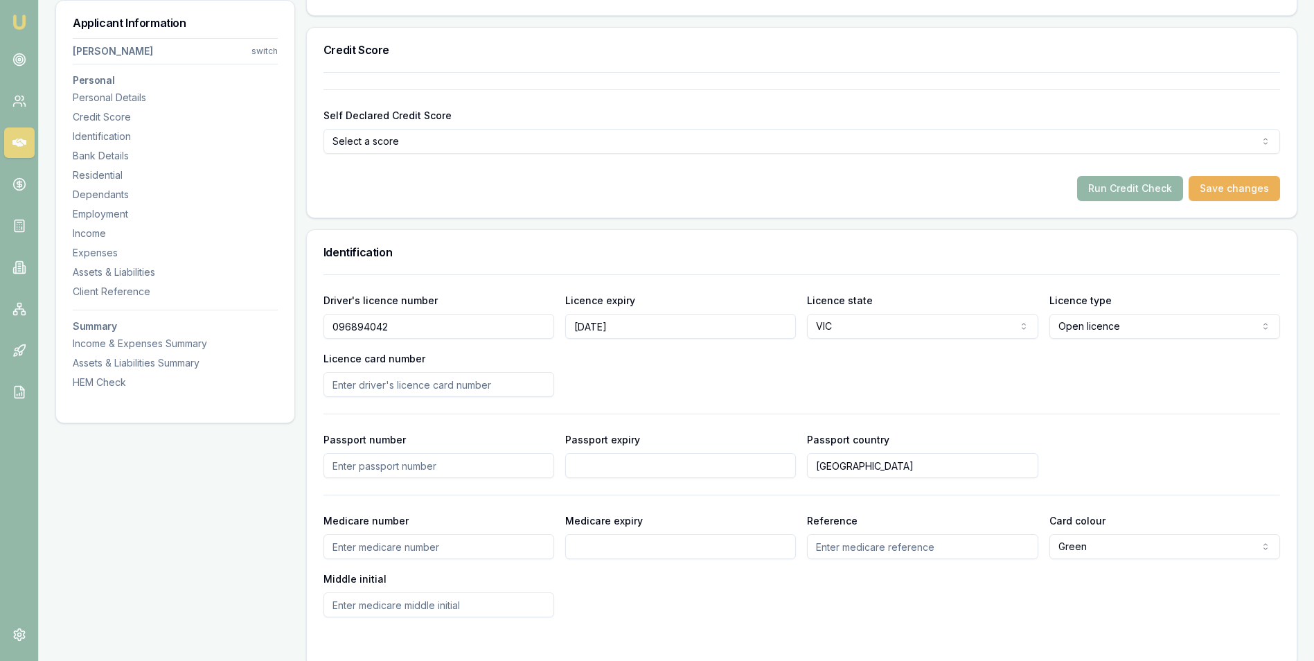
click at [415, 382] on input "Licence card number" at bounding box center [439, 384] width 231 height 25
type input "P2778892"
click at [602, 372] on div "Driver's licence number 096894042 Licence expiry 19/06/2026 Licence state VIC N…" at bounding box center [802, 344] width 957 height 105
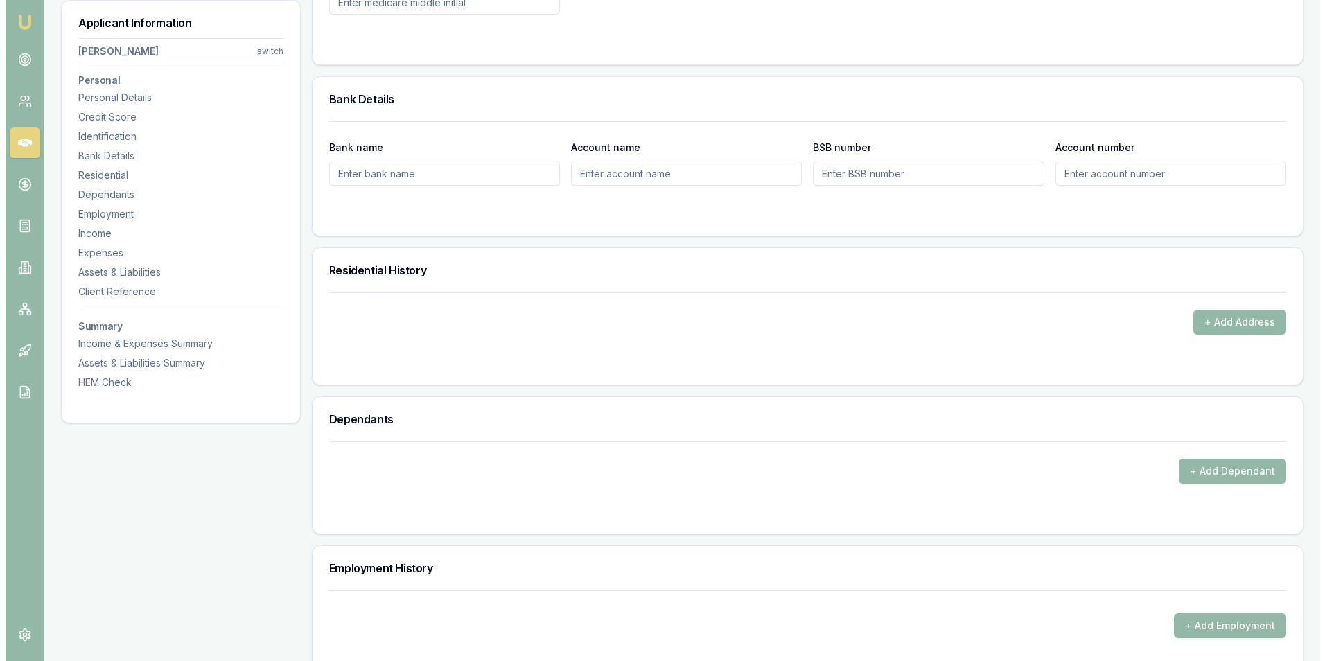
scroll to position [1109, 0]
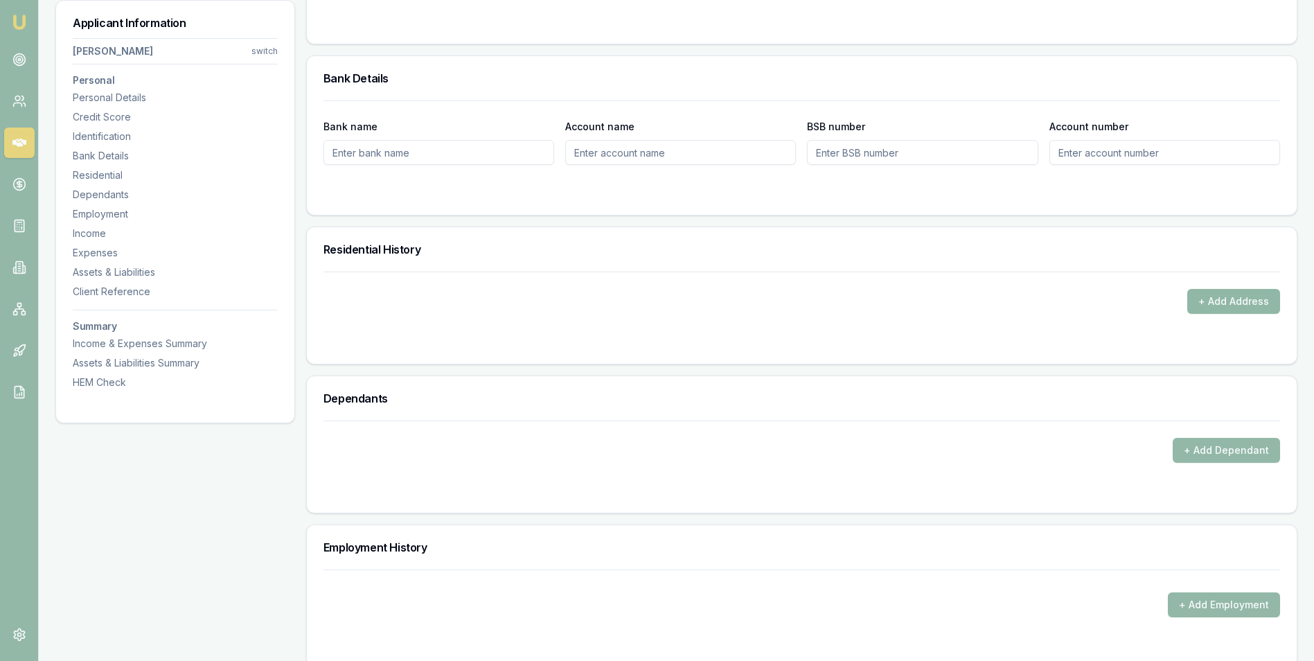
click at [1057, 300] on button "+ Add Address" at bounding box center [1234, 301] width 93 height 25
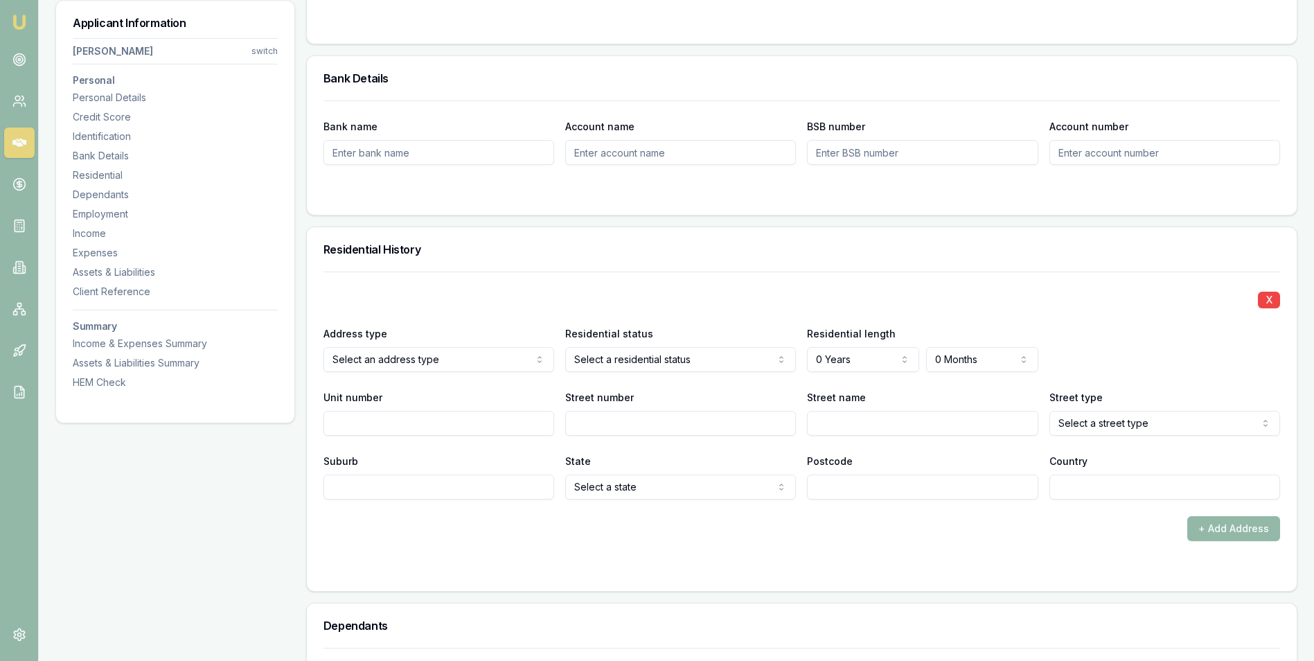
click at [359, 422] on input "Unit number" at bounding box center [439, 423] width 231 height 25
click at [591, 429] on input "Street number" at bounding box center [680, 423] width 231 height 25
type input "24"
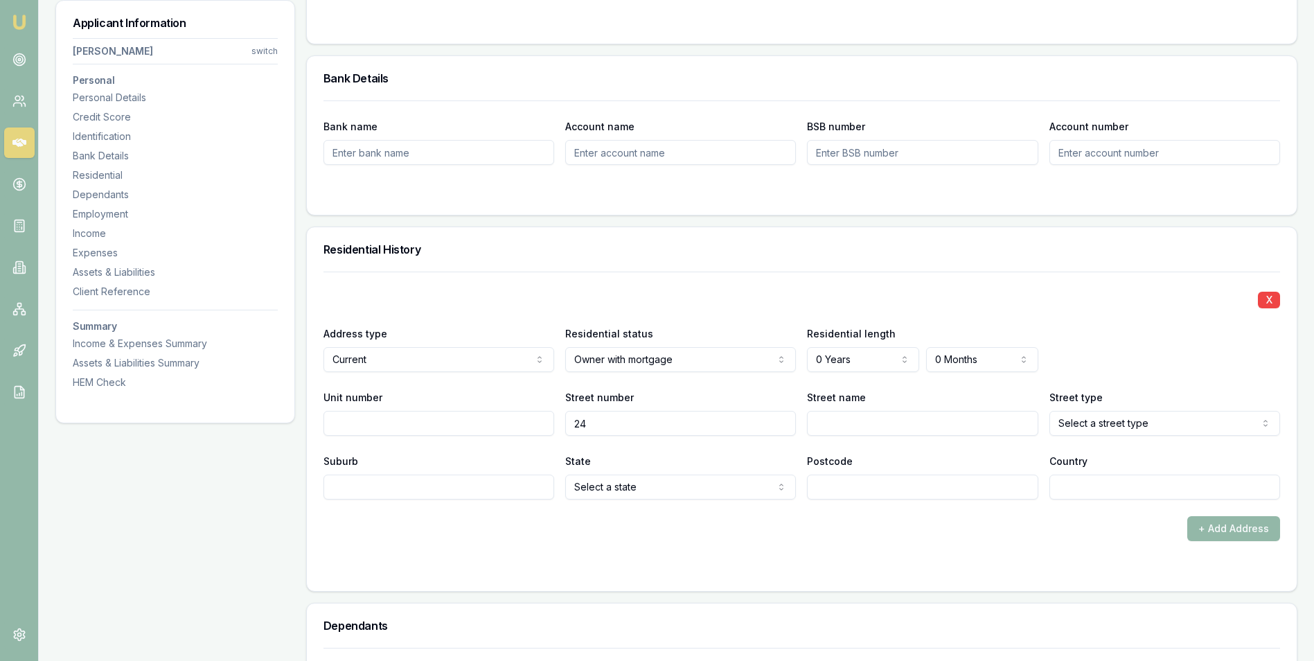
click at [842, 422] on input "Street name" at bounding box center [922, 423] width 231 height 25
type input "Roberts"
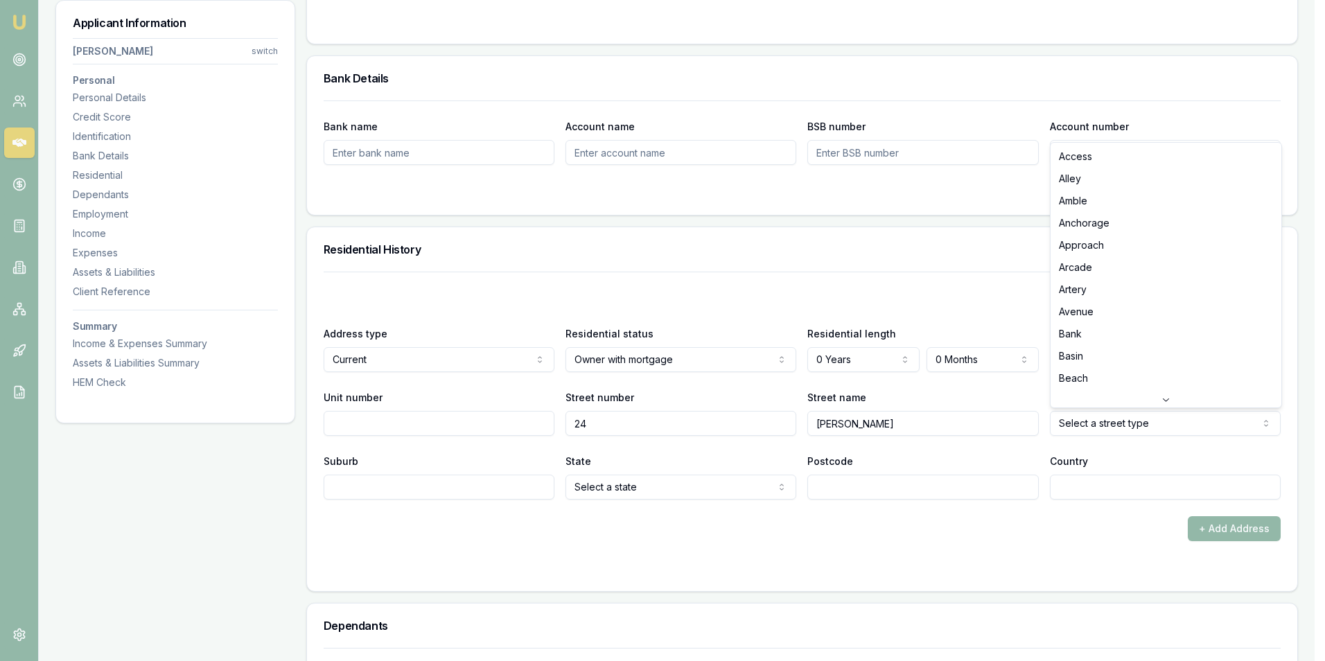
select select "Road"
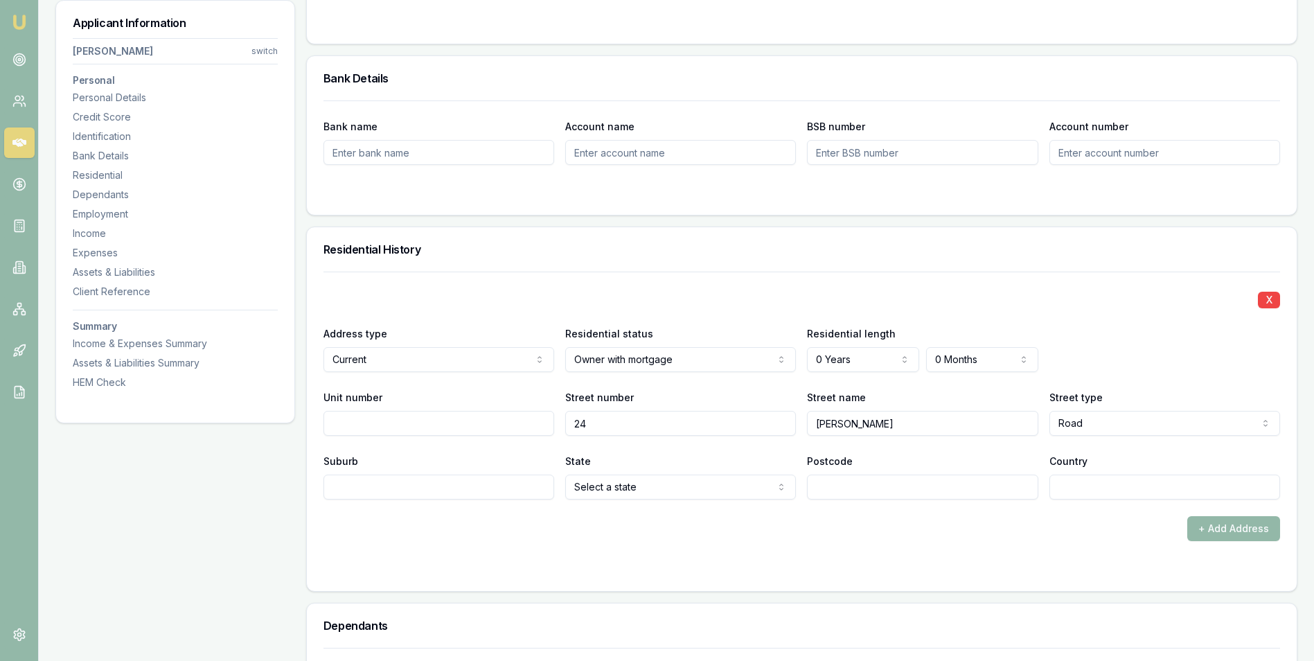
click at [428, 490] on input "Suburb" at bounding box center [439, 487] width 231 height 25
type input "Cranbourne"
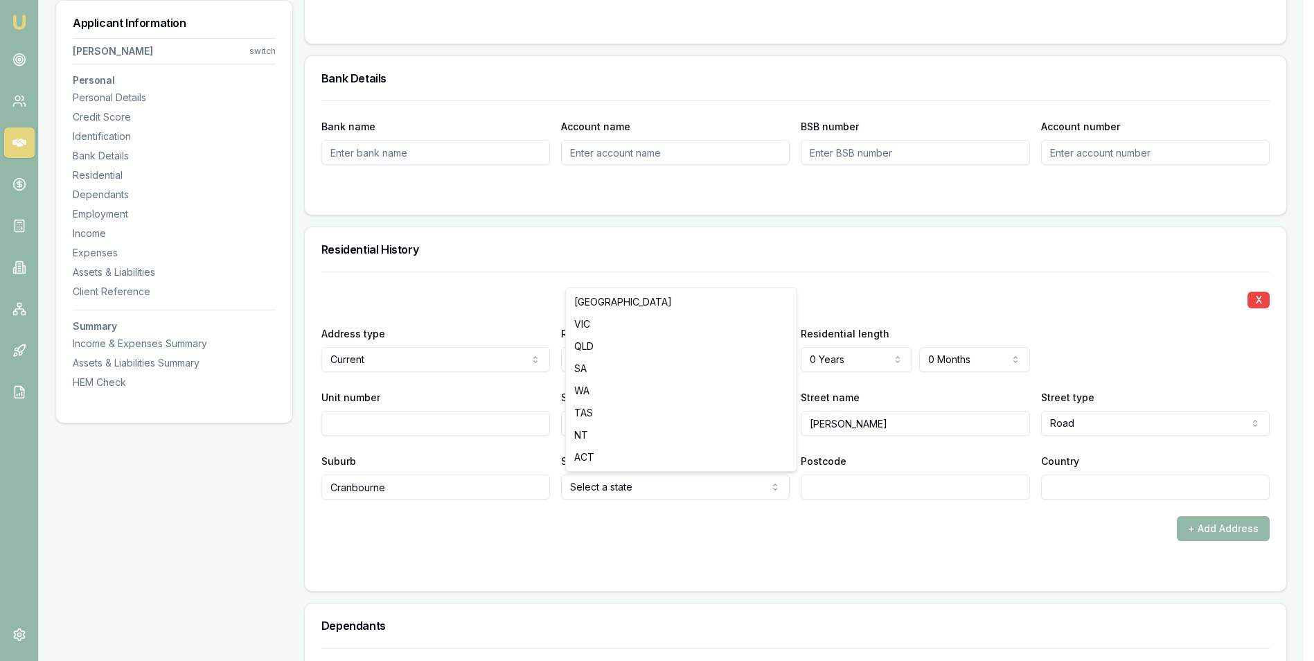
select select "VIC"
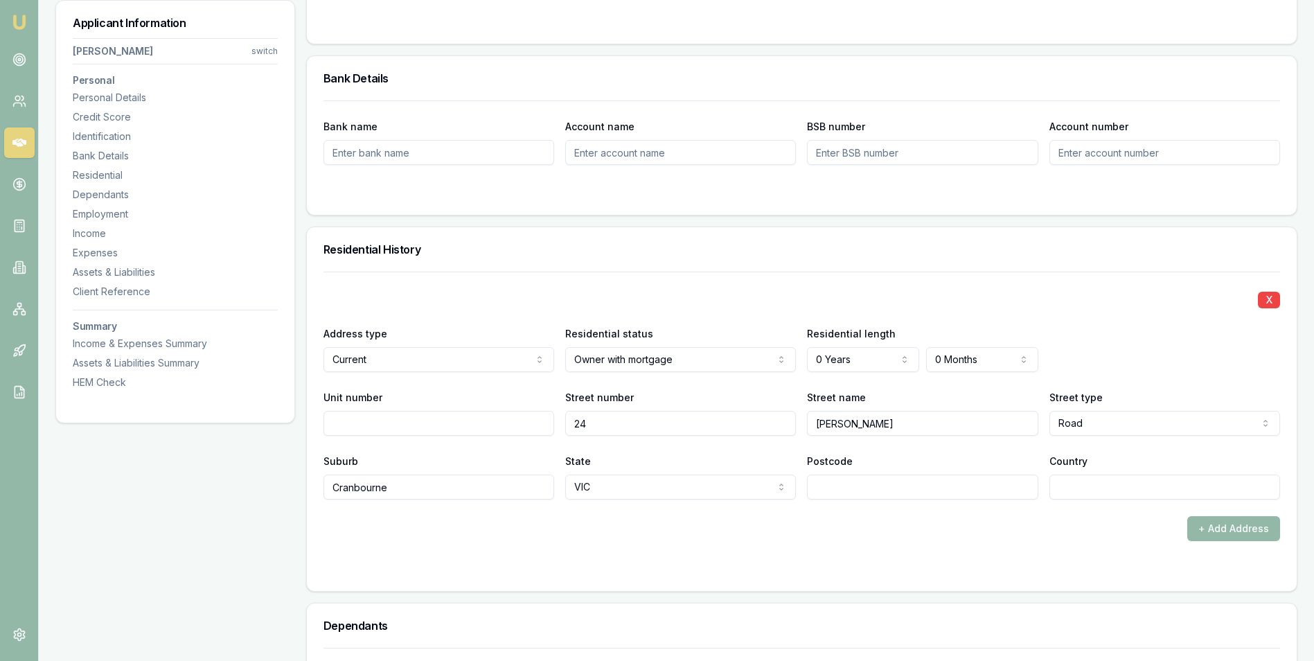
click at [843, 488] on input "Postcode" at bounding box center [922, 487] width 231 height 25
type input "3977"
click at [1057, 490] on input "Country" at bounding box center [1165, 487] width 231 height 25
type input "Australia"
click at [1019, 528] on div "+ Add Address" at bounding box center [802, 528] width 957 height 25
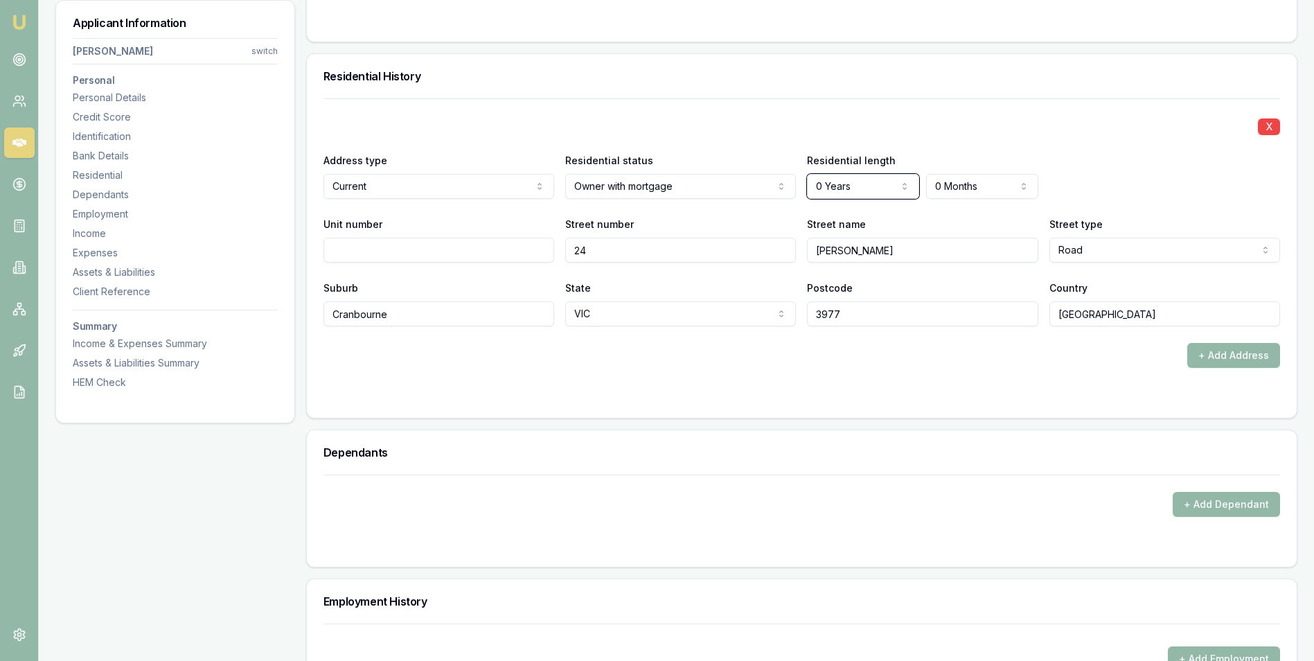
scroll to position [1178, 0]
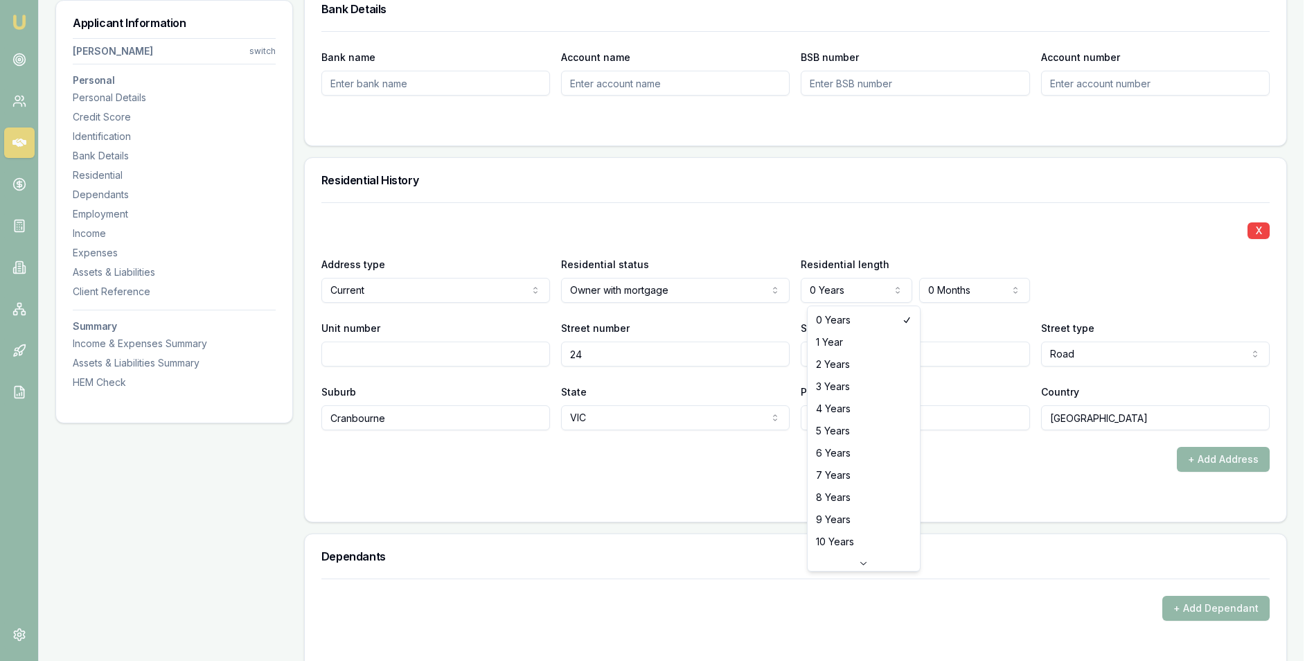
select select "3"
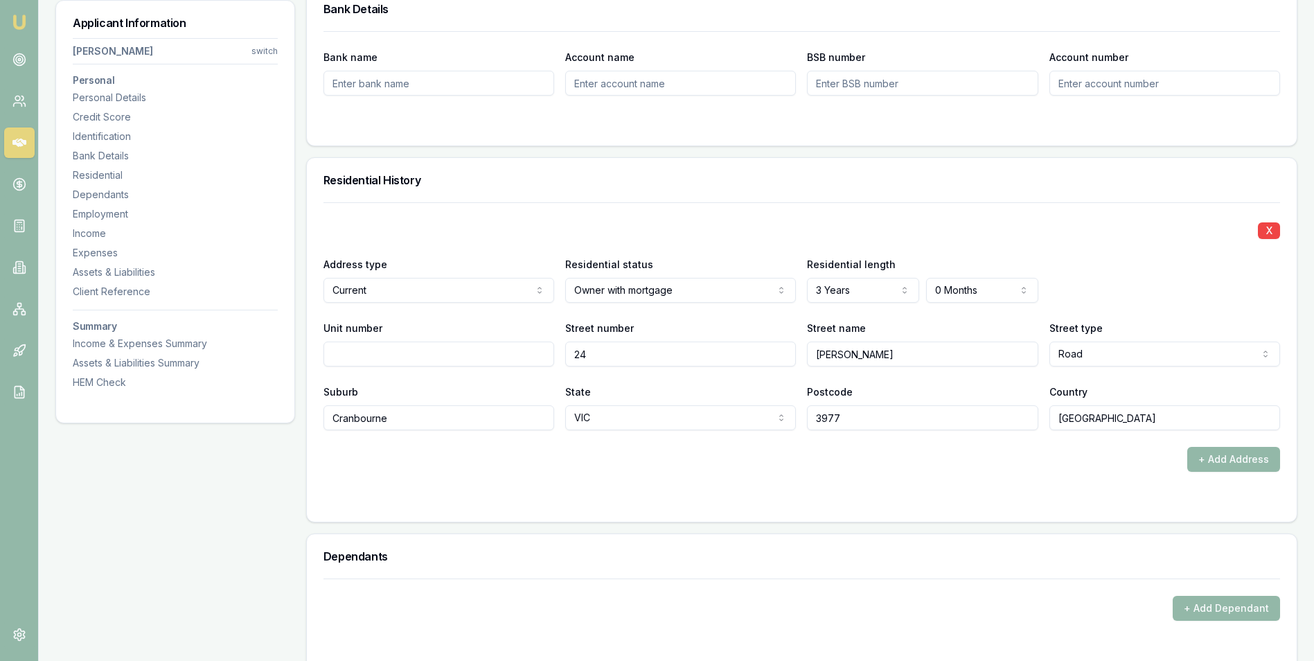
click at [1057, 226] on div "X" at bounding box center [802, 229] width 957 height 19
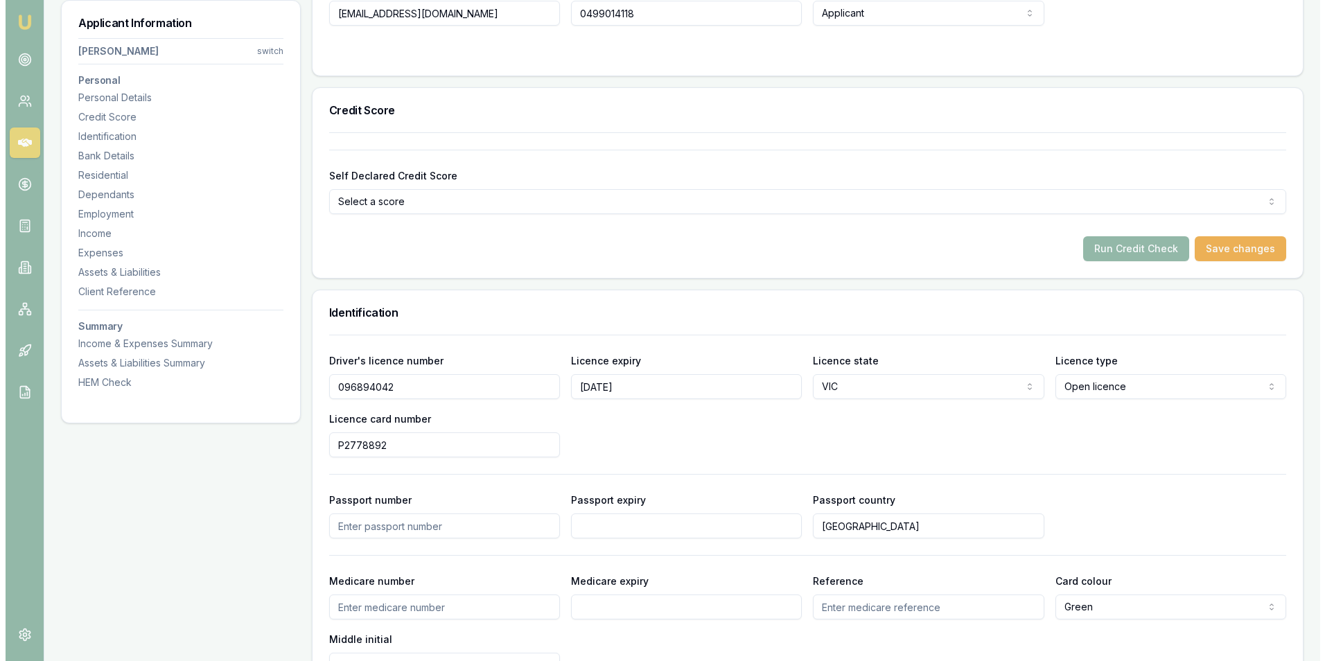
scroll to position [416, 0]
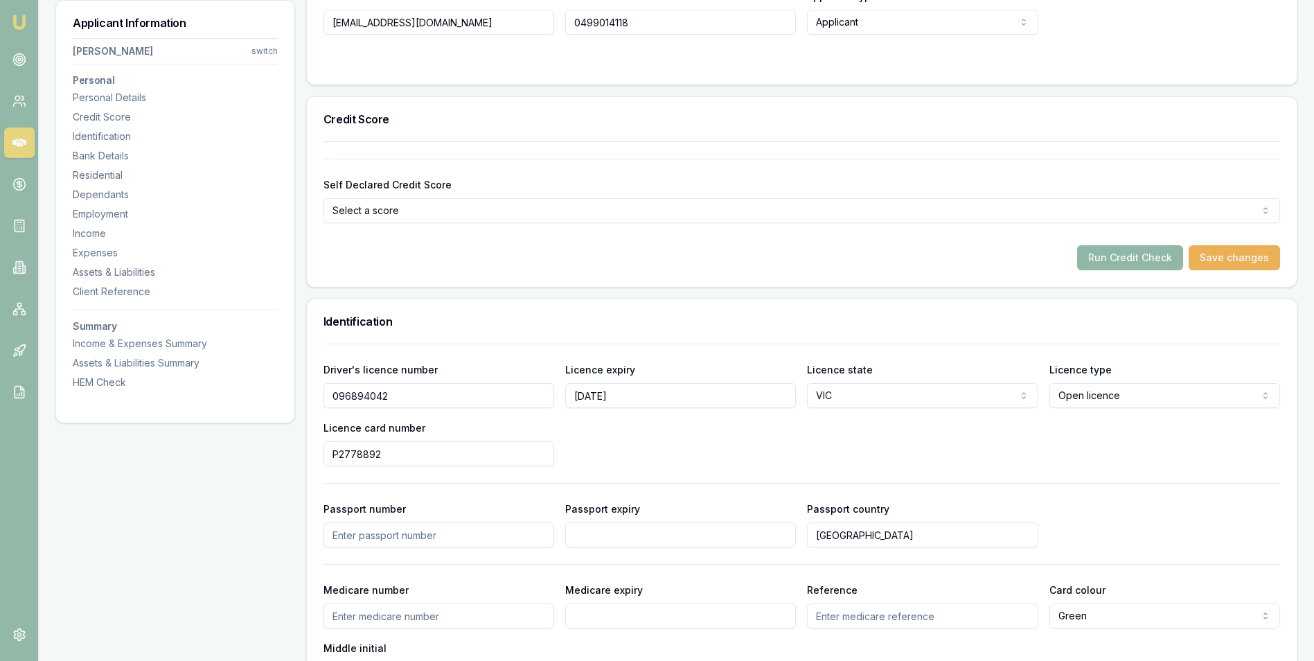
click at [1057, 256] on button "Run Credit Check" at bounding box center [1130, 257] width 106 height 25
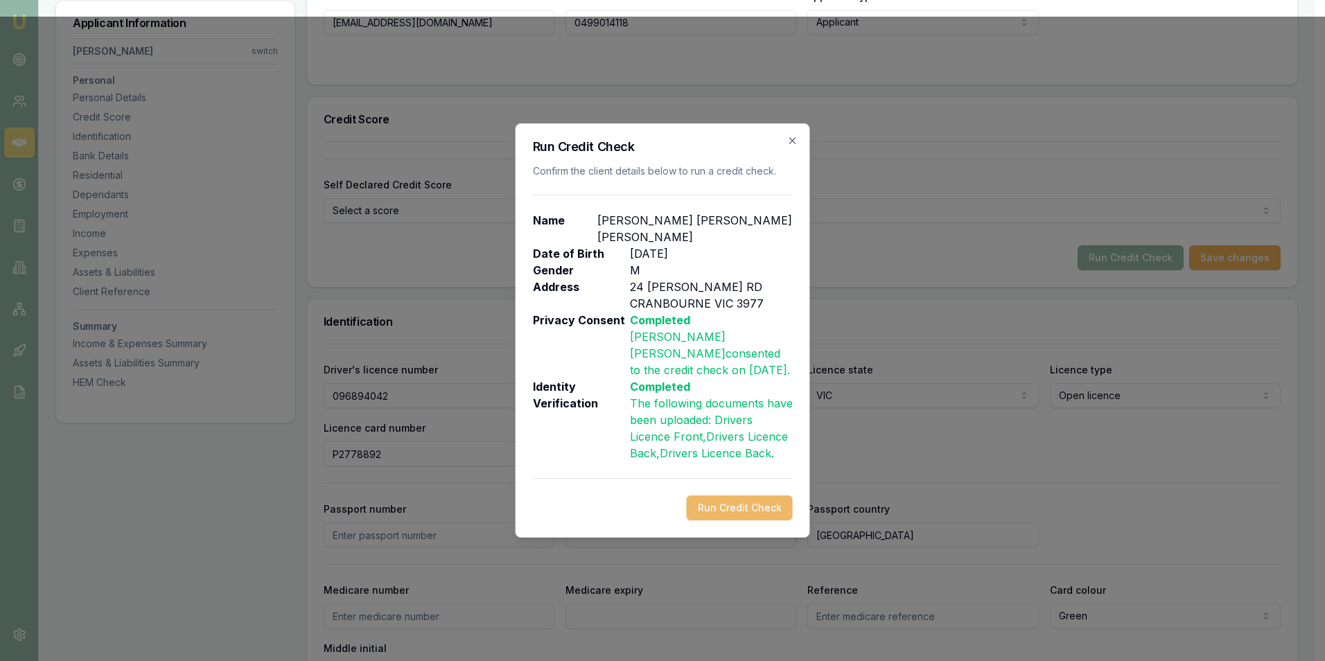
click at [732, 495] on button "Run Credit Check" at bounding box center [740, 507] width 106 height 25
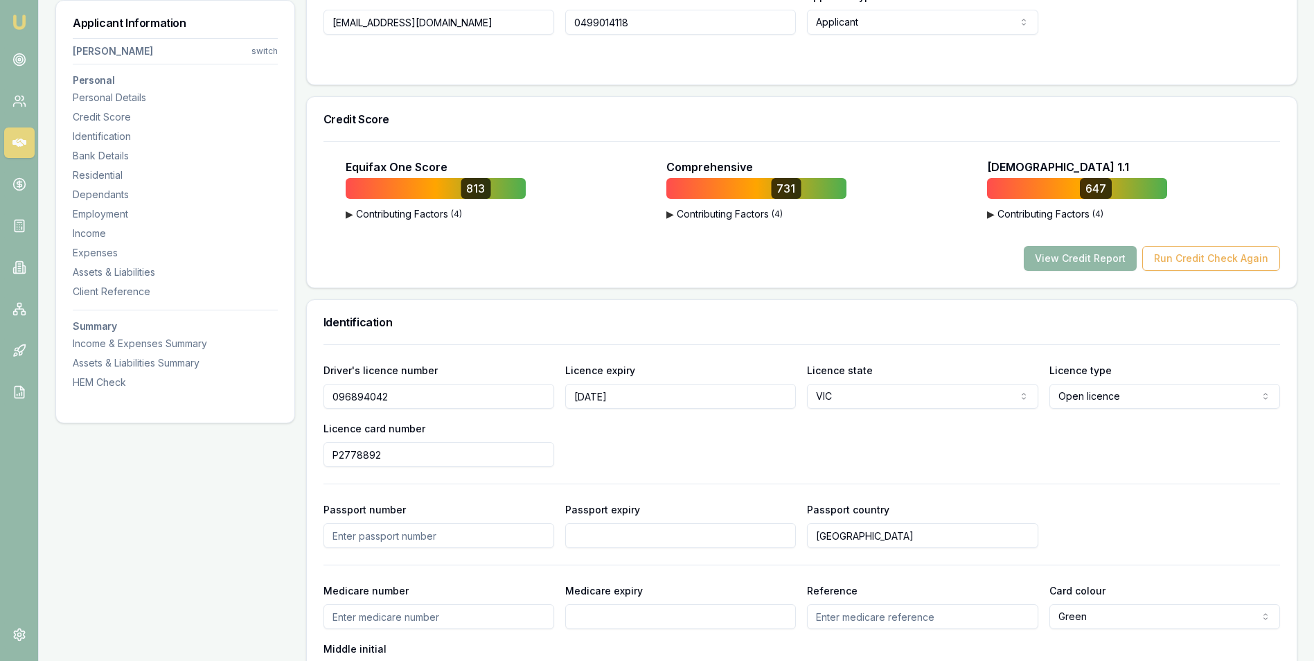
click at [1057, 255] on button "View Credit Report" at bounding box center [1080, 258] width 113 height 25
